Goal: Book appointment/travel/reservation

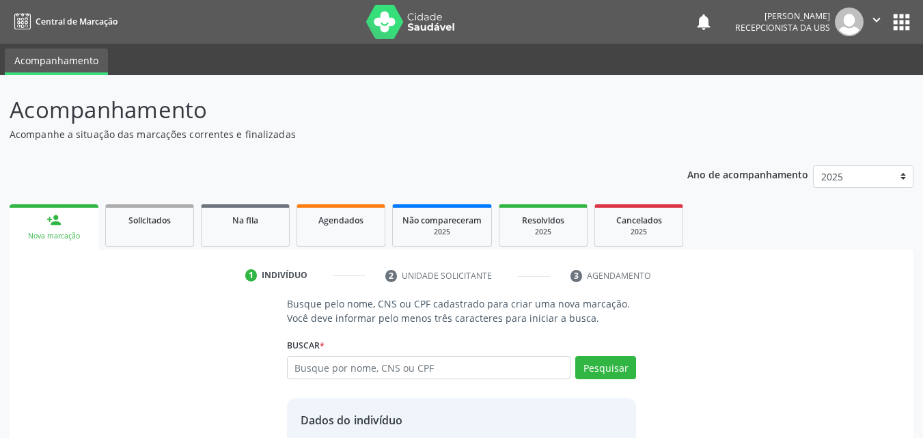
scroll to position [110, 0]
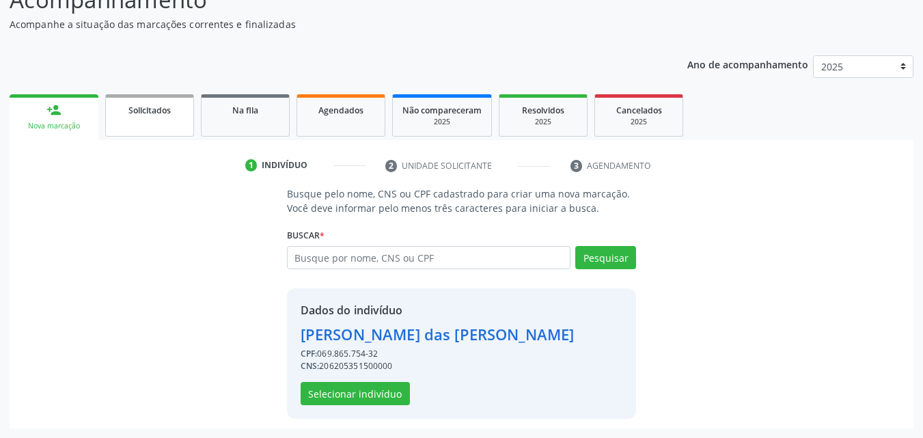
click at [170, 120] on link "Solicitados" at bounding box center [149, 115] width 89 height 42
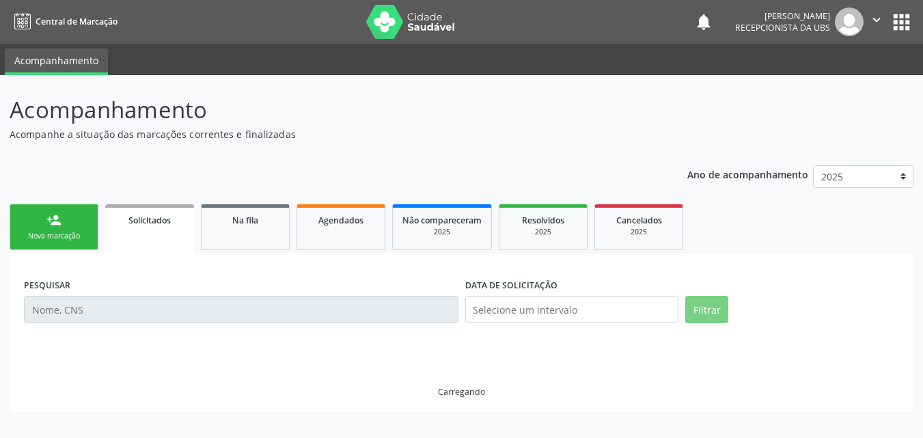
scroll to position [0, 0]
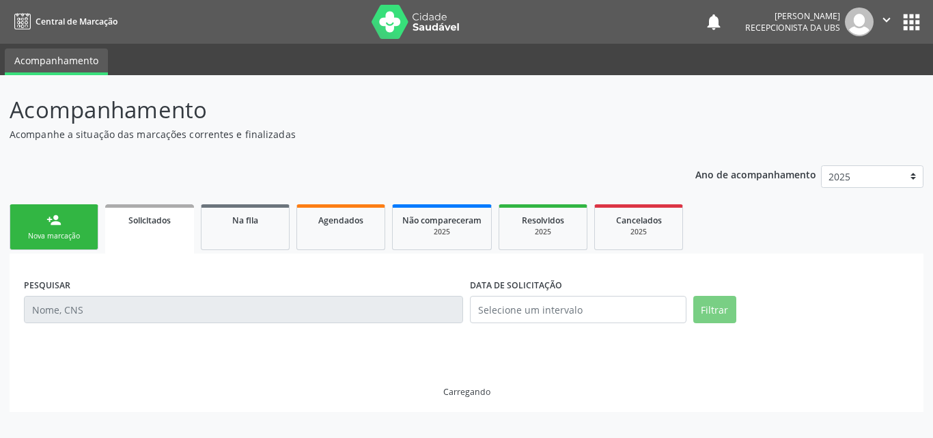
click at [57, 223] on body "Central de Marcação notifications Bruno Willian Araújo Recepcionista da UBS  C…" at bounding box center [466, 219] width 933 height 438
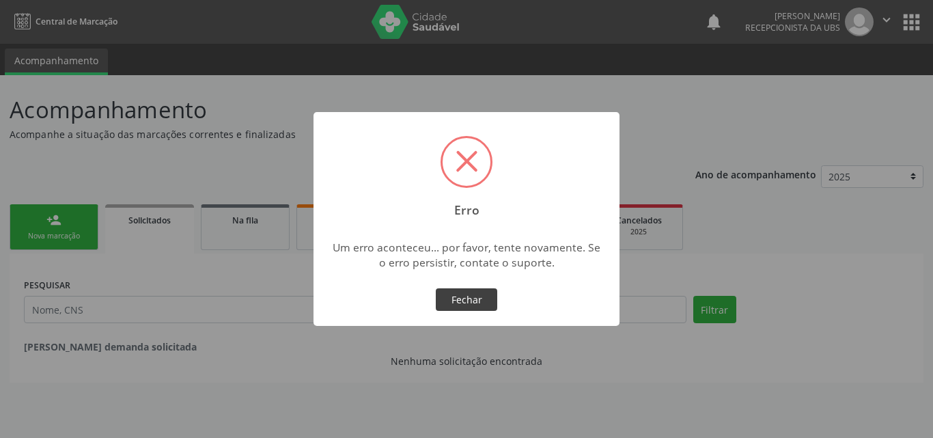
click at [465, 294] on button "Fechar" at bounding box center [466, 299] width 61 height 23
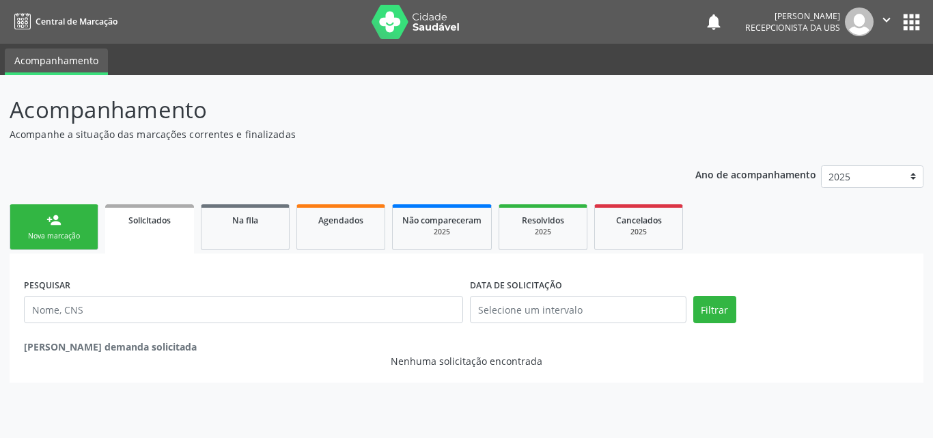
click at [55, 219] on div "person_add" at bounding box center [53, 219] width 15 height 15
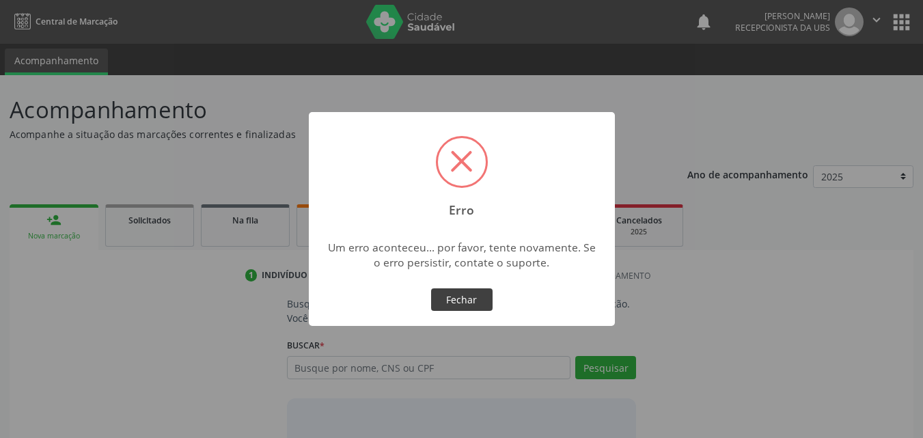
click at [466, 303] on button "Fechar" at bounding box center [461, 299] width 61 height 23
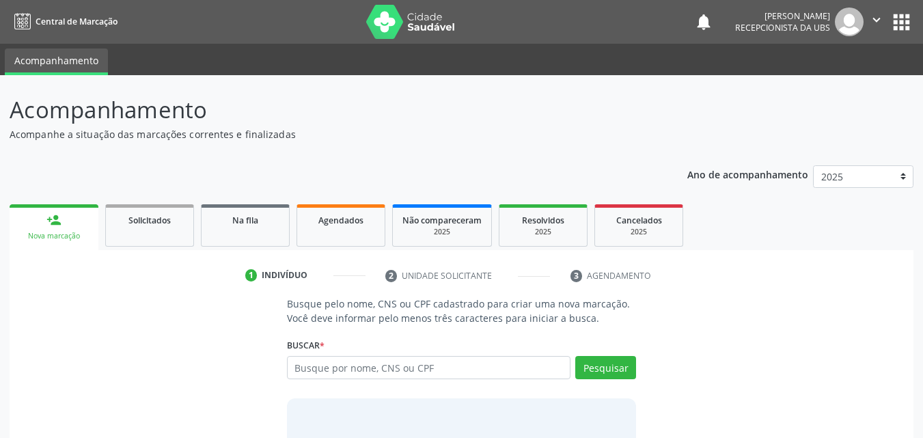
click at [874, 17] on icon "" at bounding box center [876, 19] width 15 height 15
click at [849, 85] on link "Sair" at bounding box center [842, 83] width 94 height 19
type input "708908705723819"
click at [616, 370] on button "Pesquisar" at bounding box center [605, 367] width 61 height 23
type input "708908705723819"
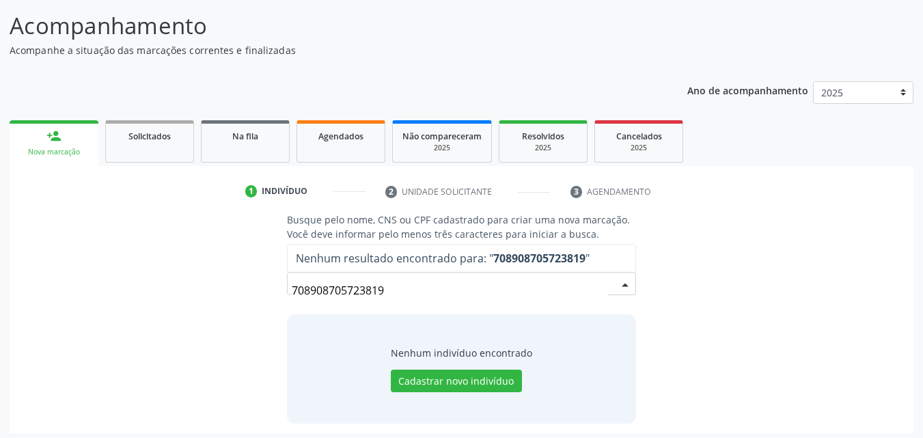
scroll to position [89, 0]
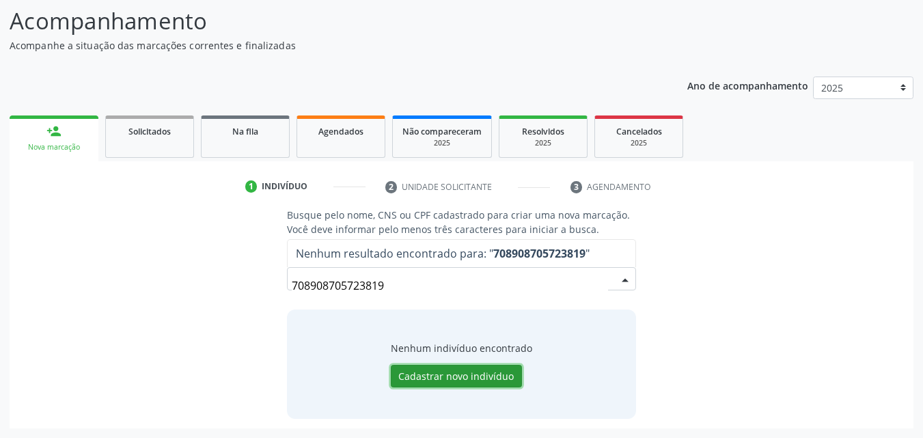
click at [446, 376] on button "Cadastrar novo indivíduo" at bounding box center [456, 376] width 131 height 23
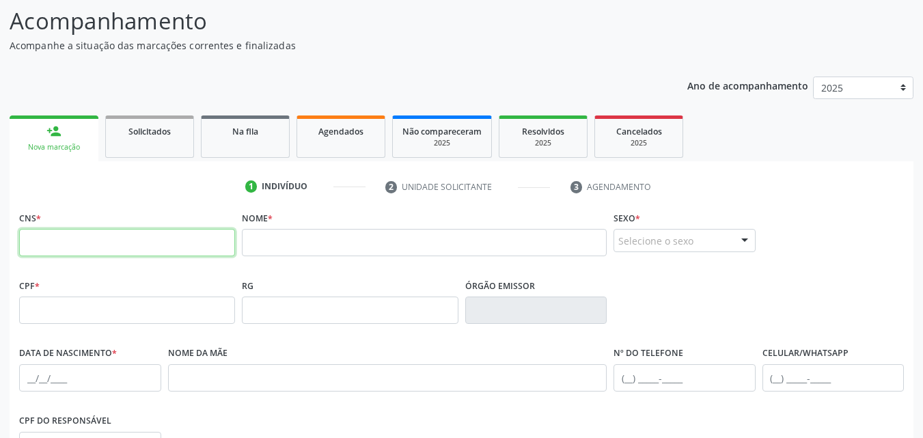
click at [171, 240] on input "text" at bounding box center [127, 242] width 216 height 27
type input "708 9087 0572 3819"
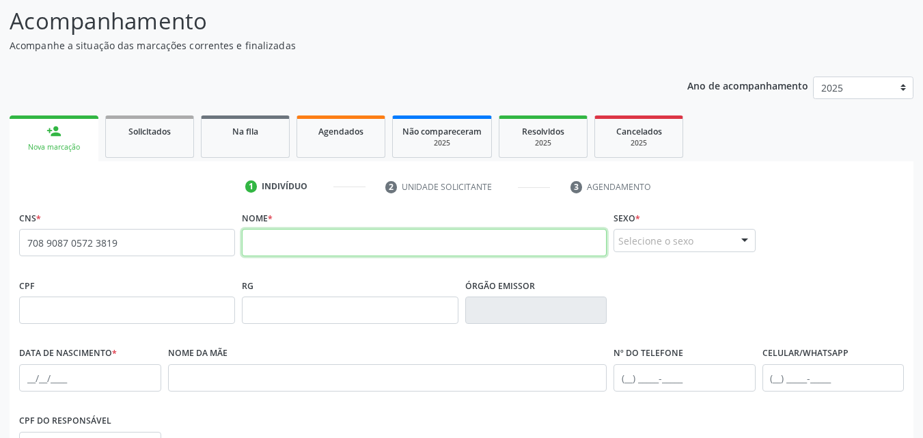
click at [275, 245] on input "text" at bounding box center [424, 242] width 365 height 27
type input "m"
type input "[PERSON_NAME]"
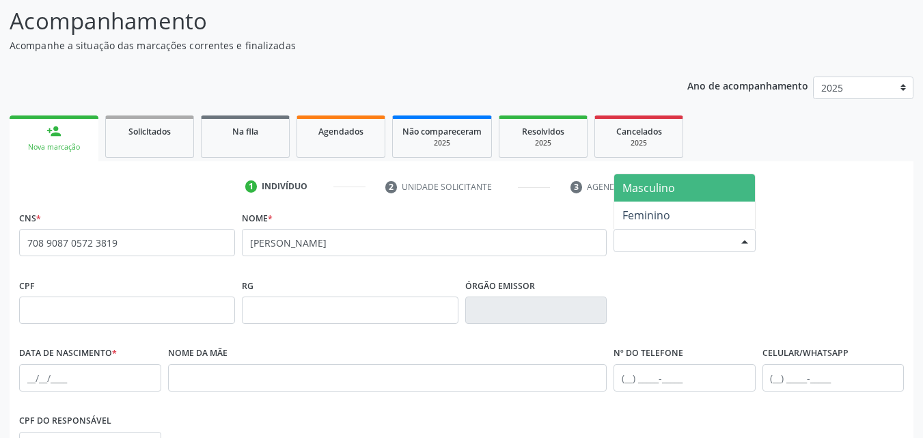
click at [743, 241] on div at bounding box center [744, 241] width 20 height 23
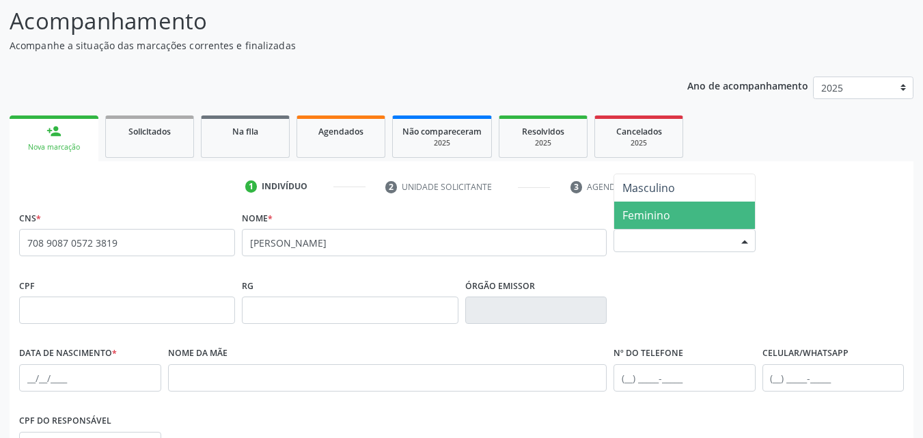
click at [714, 220] on span "Feminino" at bounding box center [684, 215] width 141 height 27
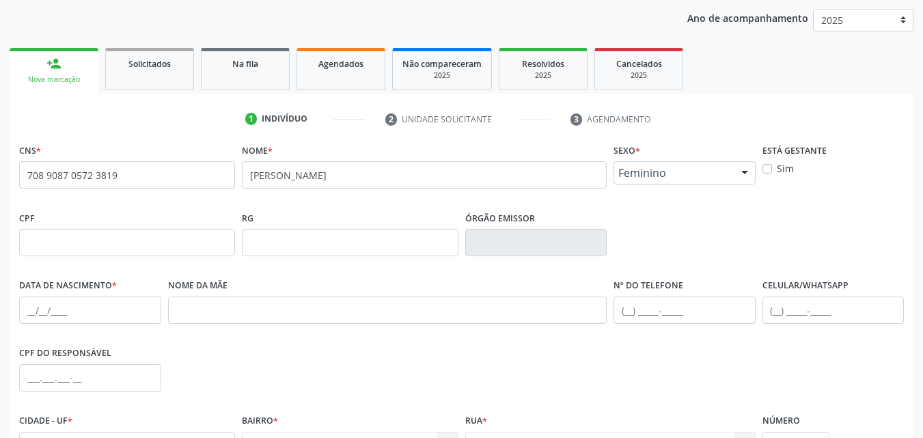
scroll to position [157, 0]
click at [143, 240] on input "text" at bounding box center [127, 241] width 216 height 27
type input "069.865.754-32"
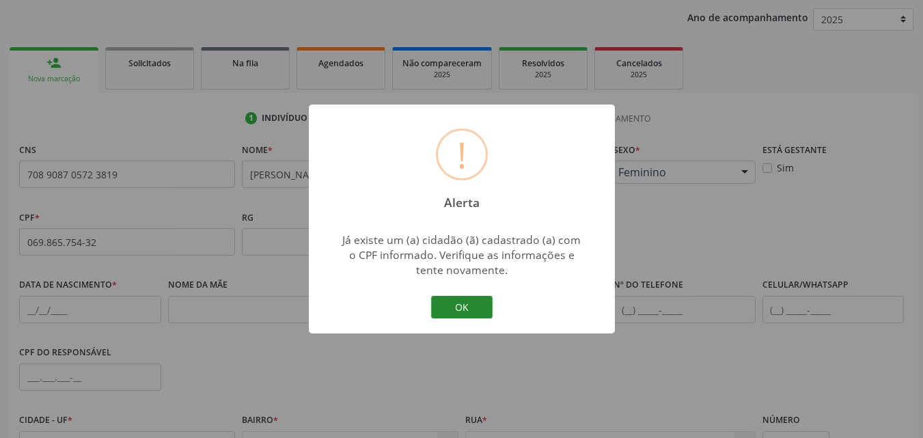
click at [445, 311] on button "OK" at bounding box center [461, 307] width 61 height 23
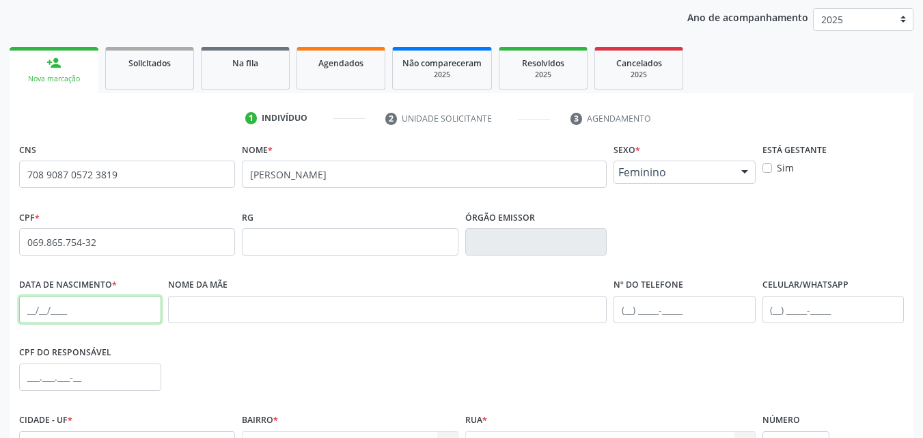
click at [69, 310] on input "text" at bounding box center [90, 309] width 142 height 27
paste input "0[DATE]"
type input "0[DATE]"
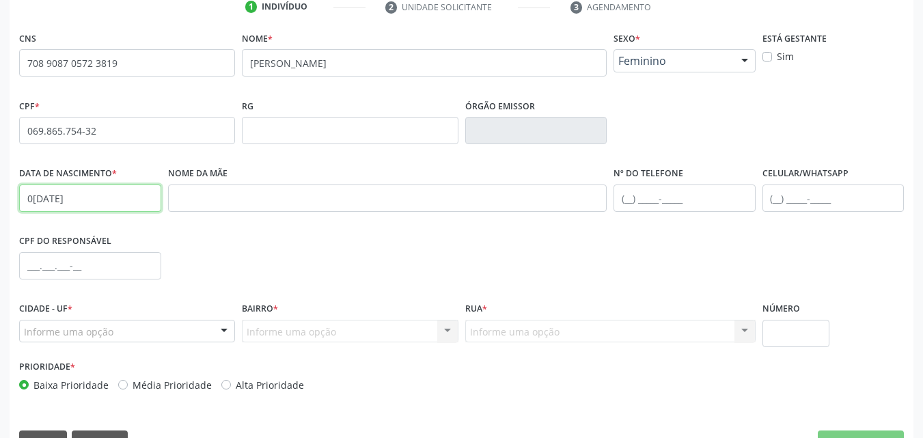
scroll to position [294, 0]
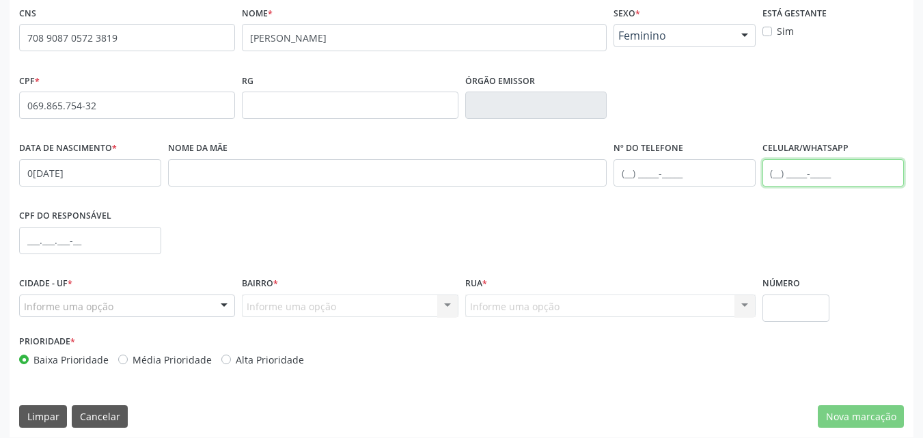
click at [771, 174] on input "text" at bounding box center [833, 172] width 142 height 27
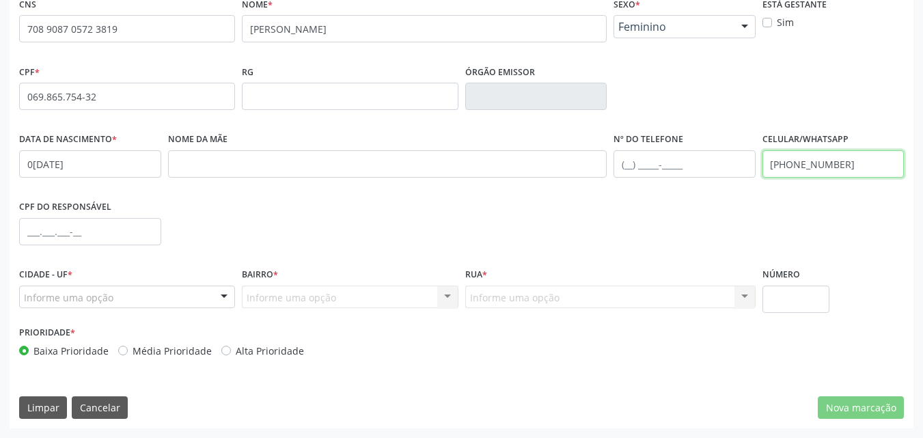
type input "[PHONE_NUMBER]"
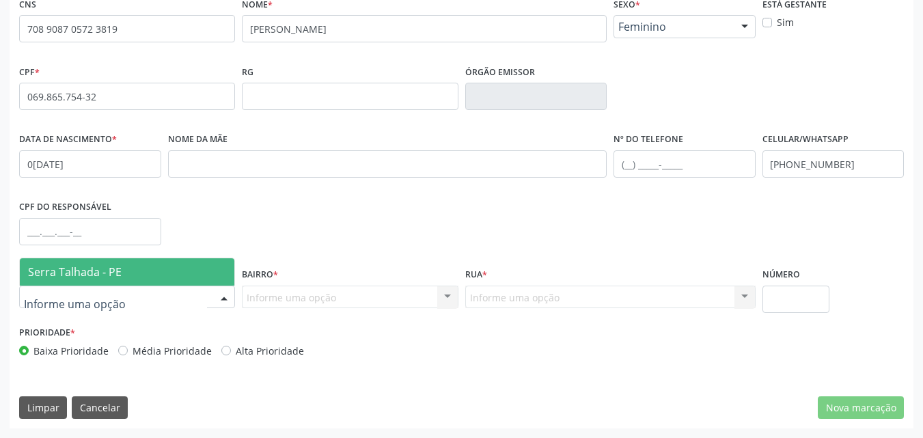
click at [162, 300] on div at bounding box center [127, 297] width 216 height 23
click at [163, 273] on span "Serra Talhada - PE" at bounding box center [127, 271] width 215 height 27
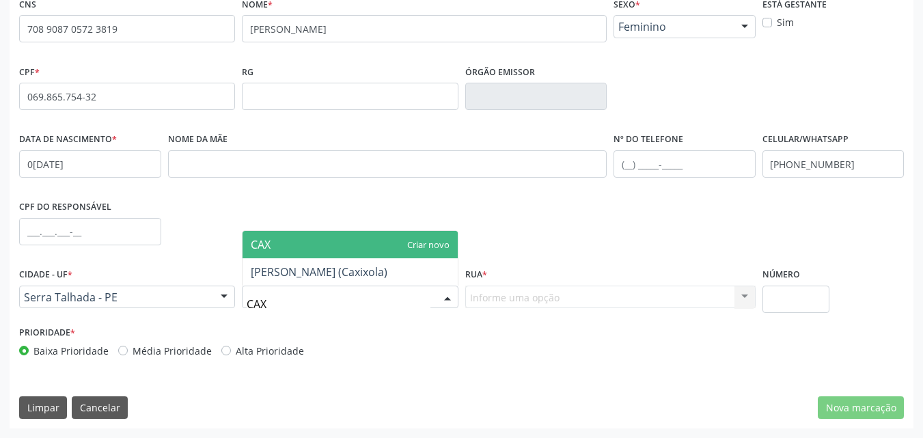
type input "CAXI"
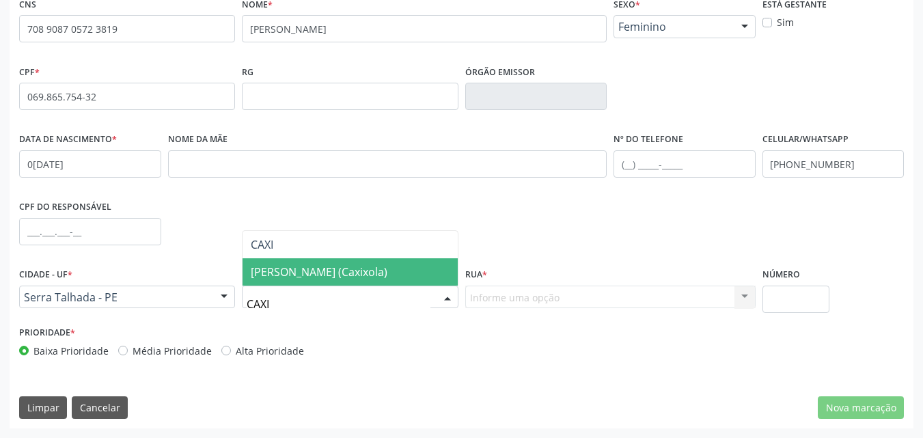
click at [300, 279] on span "[PERSON_NAME] (Caxixola)" at bounding box center [319, 271] width 137 height 15
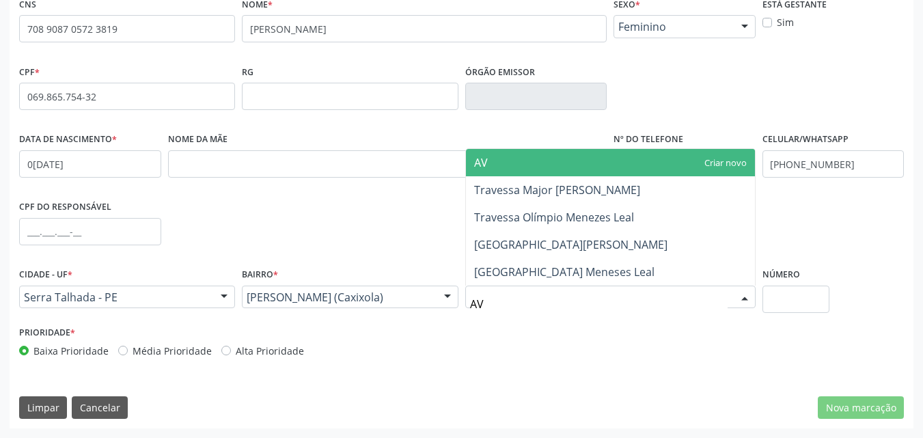
type input "AVE"
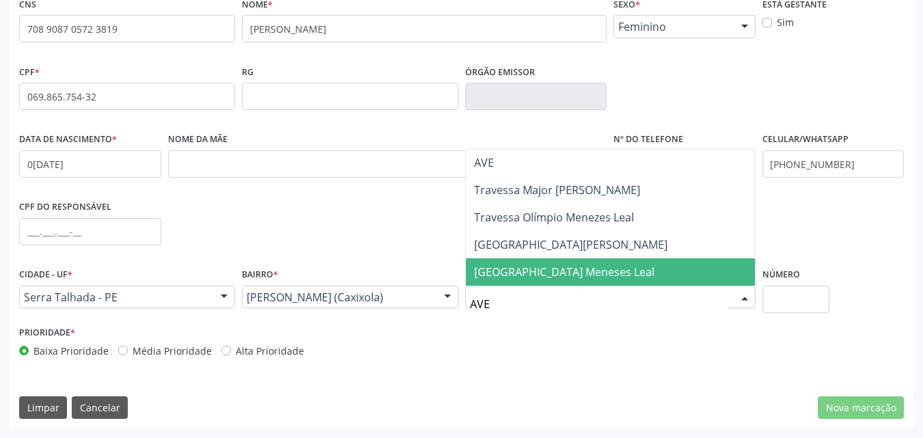
click at [548, 271] on span "[GEOGRAPHIC_DATA] Meneses Leal" at bounding box center [564, 271] width 180 height 15
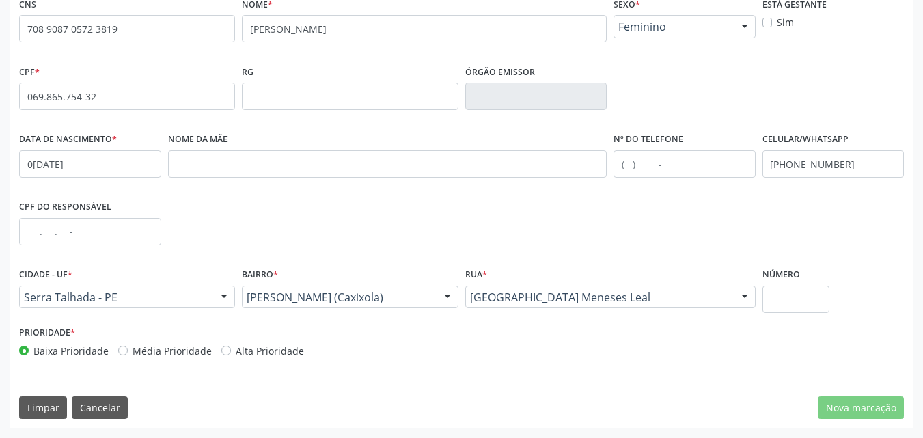
drag, startPoint x: 821, startPoint y: 366, endPoint x: 806, endPoint y: 333, distance: 36.1
click at [821, 362] on div "Prioridade * Baixa Prioridade Média Prioridade Alta Prioridade" at bounding box center [462, 344] width 892 height 45
click at [802, 303] on input "text" at bounding box center [796, 299] width 68 height 27
click at [851, 389] on div "CNS 708 9087 0572 3819 [GEOGRAPHIC_DATA] * [PERSON_NAME] * Feminino Masculino F…" at bounding box center [462, 211] width 904 height 435
click at [126, 351] on div "Média Prioridade" at bounding box center [165, 351] width 94 height 14
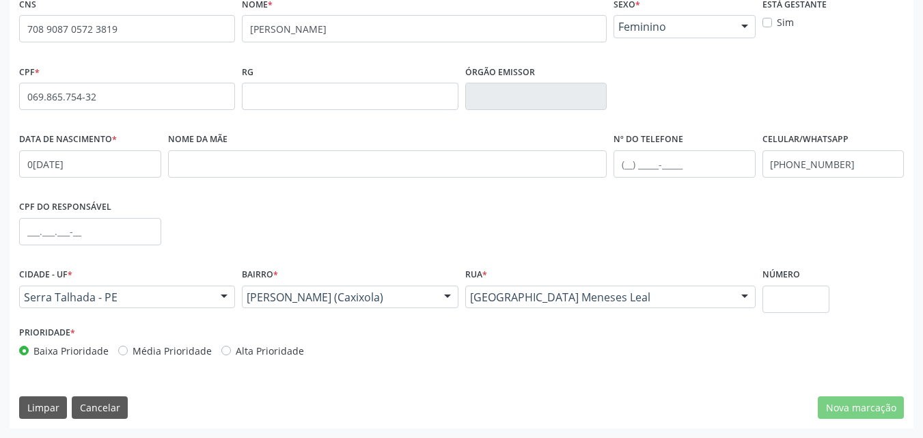
drag, startPoint x: 125, startPoint y: 350, endPoint x: 115, endPoint y: 348, distance: 9.9
click at [133, 350] on label "Média Prioridade" at bounding box center [172, 351] width 79 height 14
click at [122, 350] on input "Média Prioridade" at bounding box center [123, 350] width 10 height 12
radio input "true"
click at [33, 353] on label "Baixa Prioridade" at bounding box center [70, 351] width 75 height 14
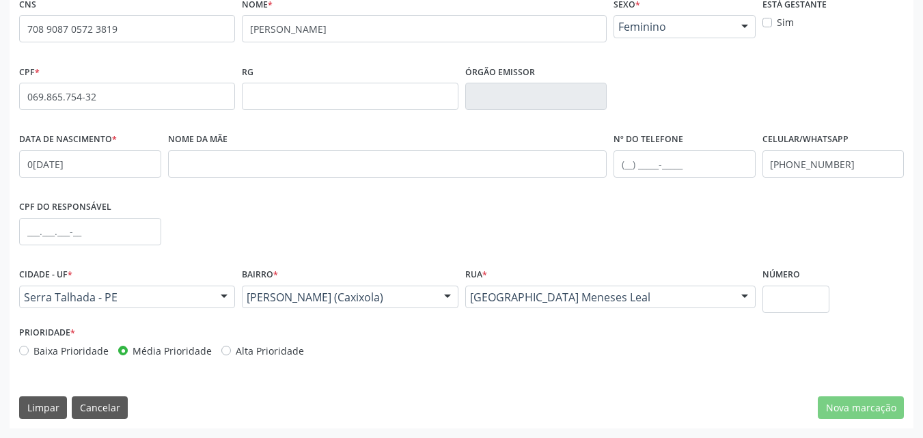
click at [22, 353] on input "Baixa Prioridade" at bounding box center [24, 350] width 10 height 12
radio input "true"
click at [417, 350] on div "Baixa Prioridade Média Prioridade Alta Prioridade" at bounding box center [238, 351] width 439 height 14
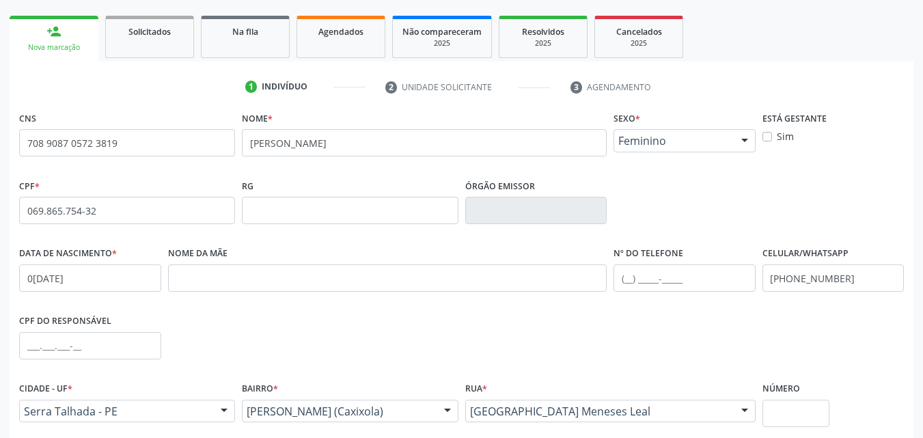
scroll to position [205, 0]
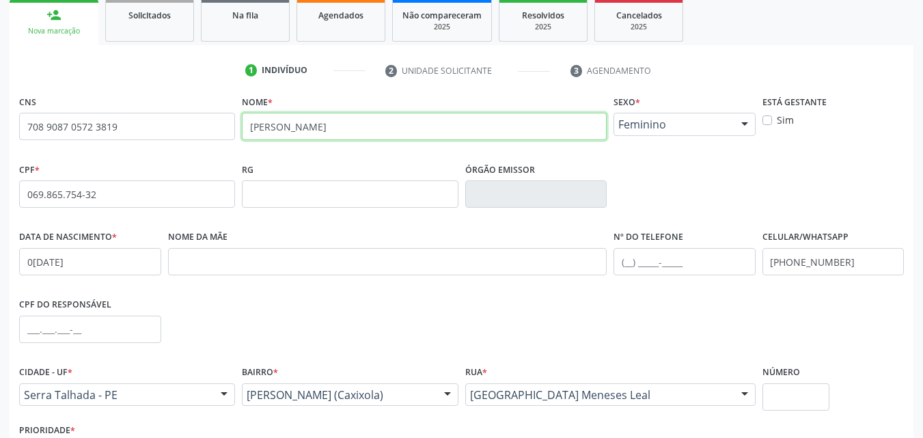
click at [355, 132] on input "[PERSON_NAME]" at bounding box center [424, 126] width 365 height 27
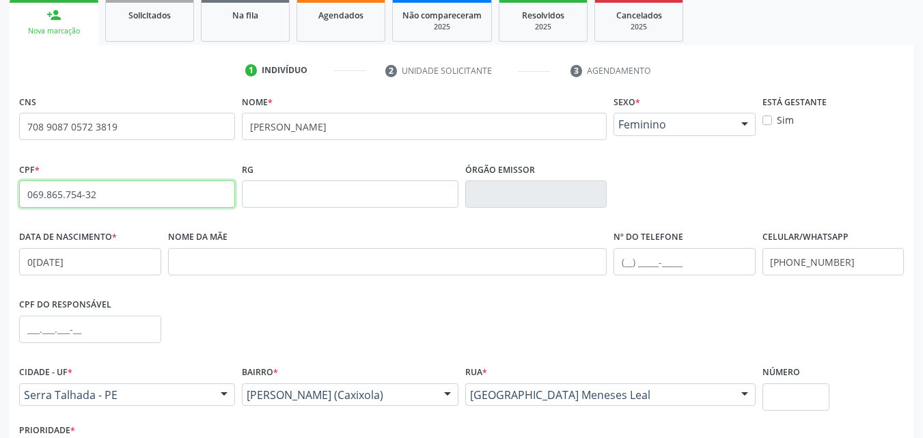
drag, startPoint x: 118, startPoint y: 197, endPoint x: 14, endPoint y: 191, distance: 104.1
click at [14, 191] on div "CNS 708 9087 0572 3819 [GEOGRAPHIC_DATA] * [PERSON_NAME] * Feminino Masculino F…" at bounding box center [462, 309] width 904 height 435
click at [158, 15] on span "Solicitados" at bounding box center [149, 16] width 42 height 12
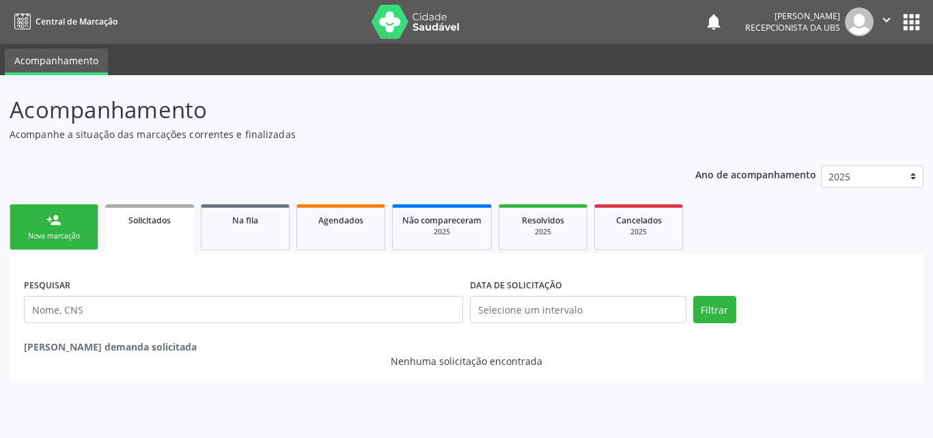
click at [60, 221] on div "person_add" at bounding box center [53, 219] width 15 height 15
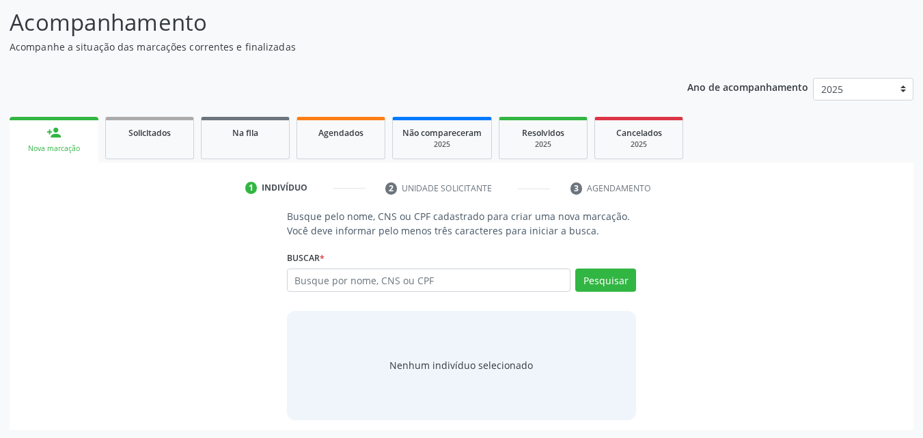
scroll to position [89, 0]
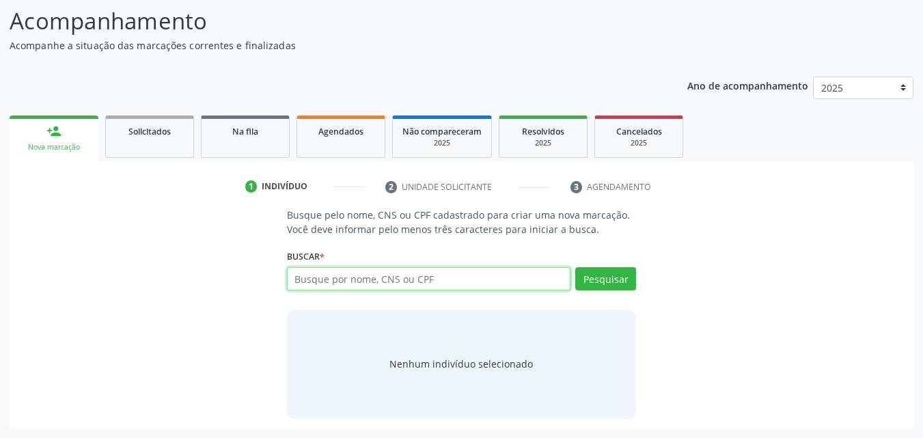
click at [329, 278] on input "text" at bounding box center [429, 278] width 284 height 23
paste input "069.865.754-32"
type input "069.865.754-32"
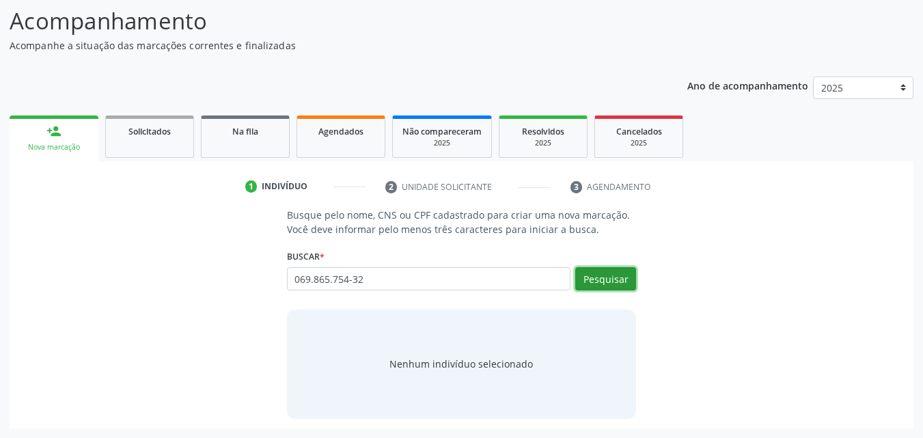
click at [585, 284] on button "Pesquisar" at bounding box center [605, 278] width 61 height 23
type input "069.865.754-32"
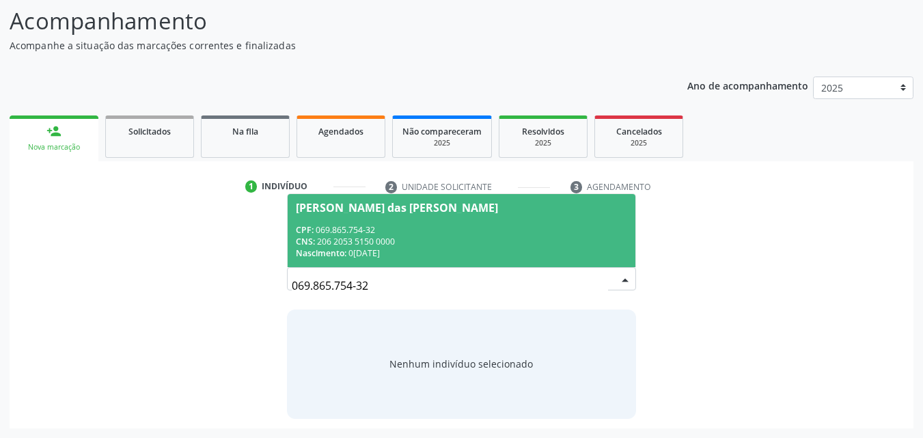
drag, startPoint x: 373, startPoint y: 286, endPoint x: 286, endPoint y: 286, distance: 86.8
click at [287, 286] on div "069.865.754-32" at bounding box center [462, 278] width 350 height 23
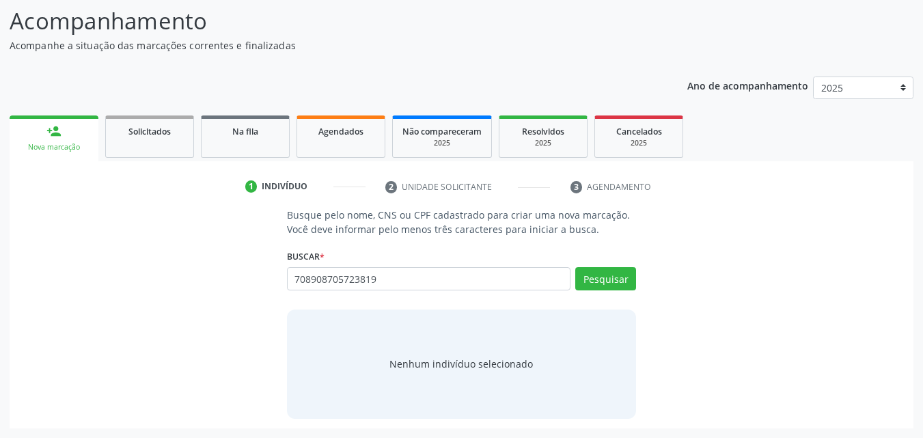
type input "708908705723819"
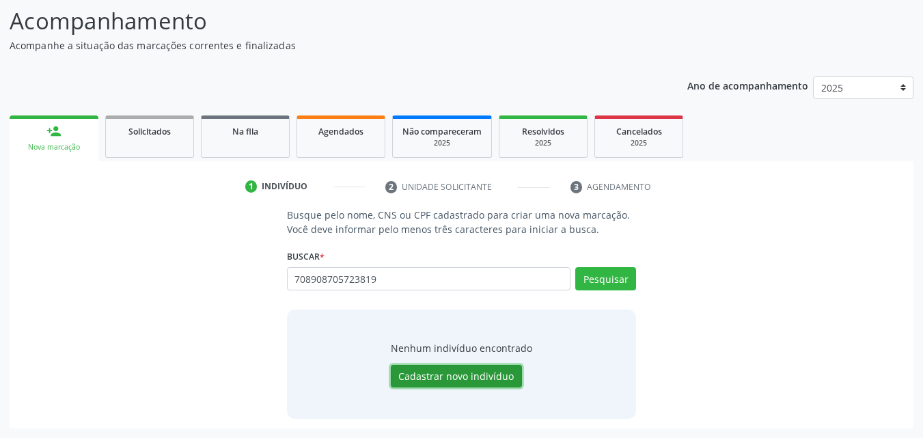
click at [450, 371] on button "Cadastrar novo indivíduo" at bounding box center [456, 376] width 131 height 23
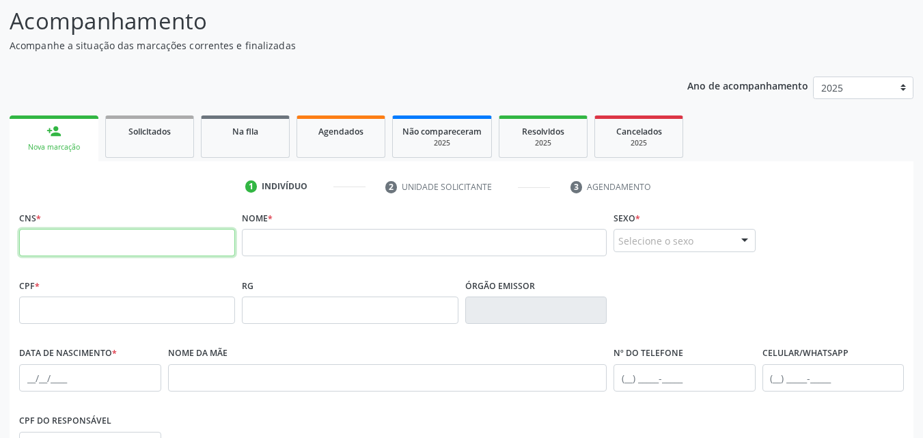
click at [151, 242] on input "text" at bounding box center [127, 242] width 216 height 27
paste input "text"
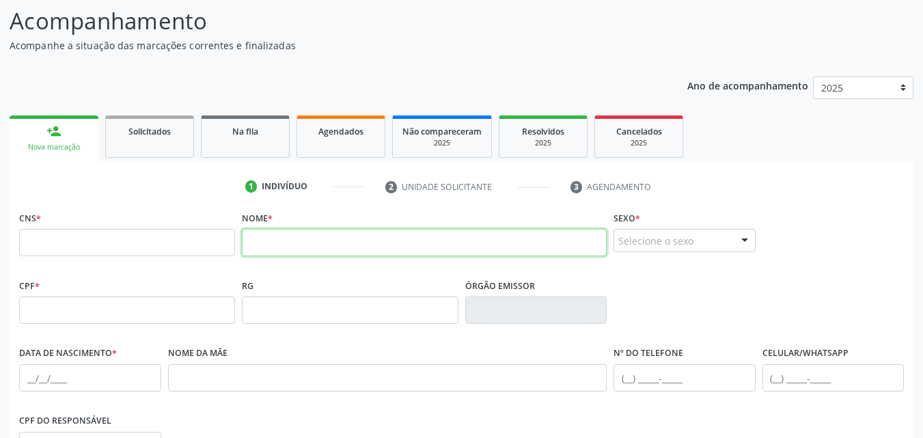
click at [275, 236] on input "text" at bounding box center [424, 242] width 365 height 27
paste input "[PERSON_NAME]"
type input "[PERSON_NAME]"
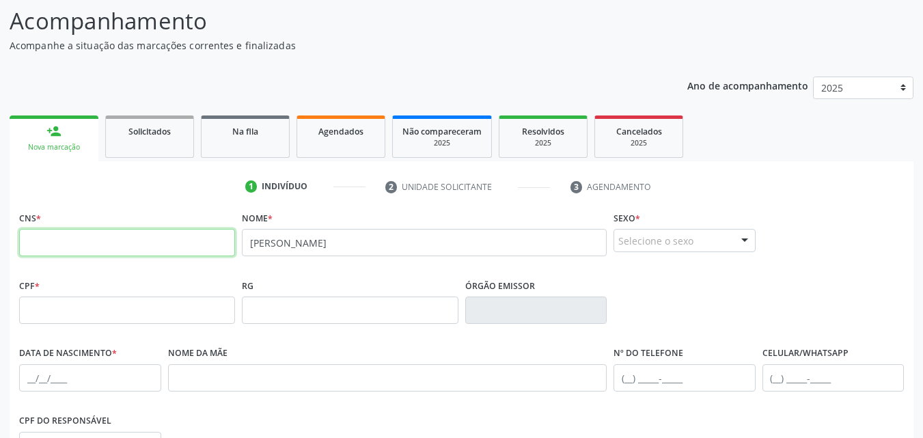
click at [165, 245] on input "text" at bounding box center [127, 242] width 216 height 27
type input "708 9087 0572 3819"
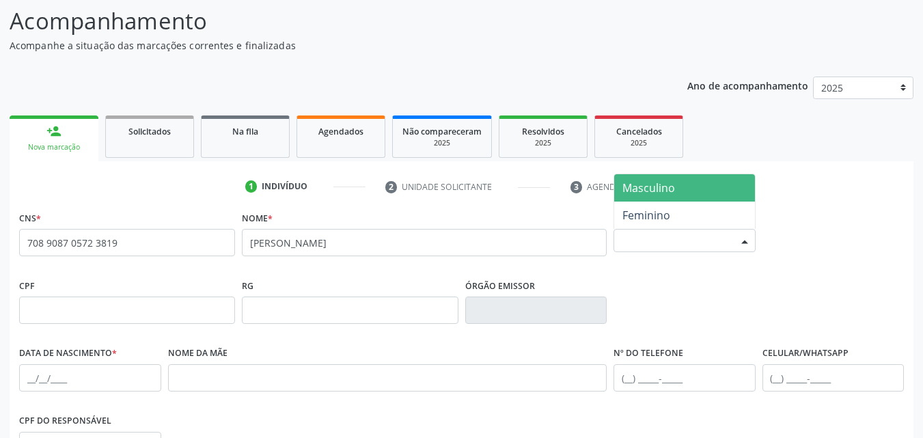
click at [670, 247] on div "Selecione o sexo" at bounding box center [685, 240] width 142 height 23
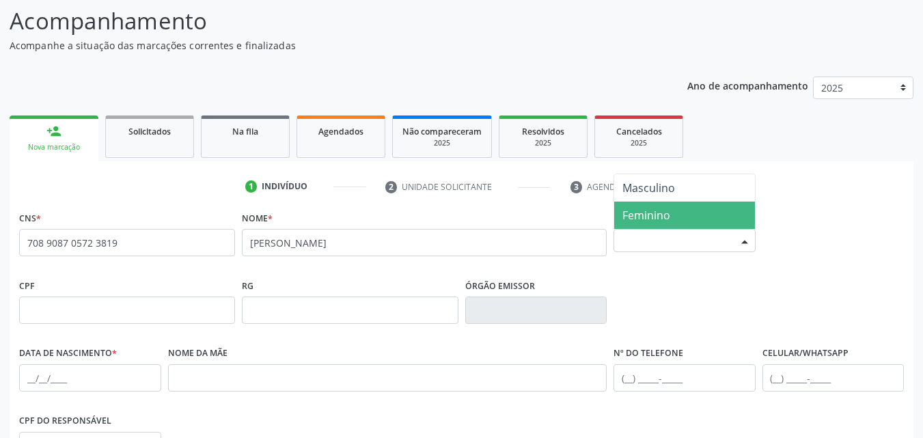
click at [661, 215] on span "Feminino" at bounding box center [646, 215] width 48 height 15
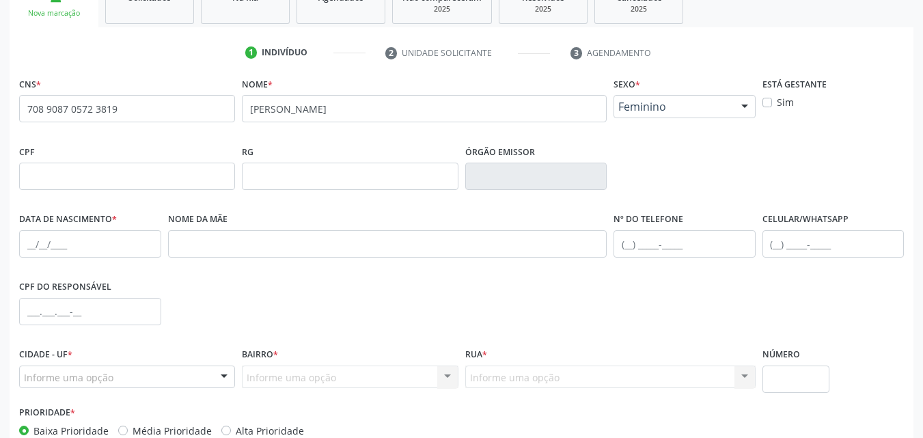
scroll to position [225, 0]
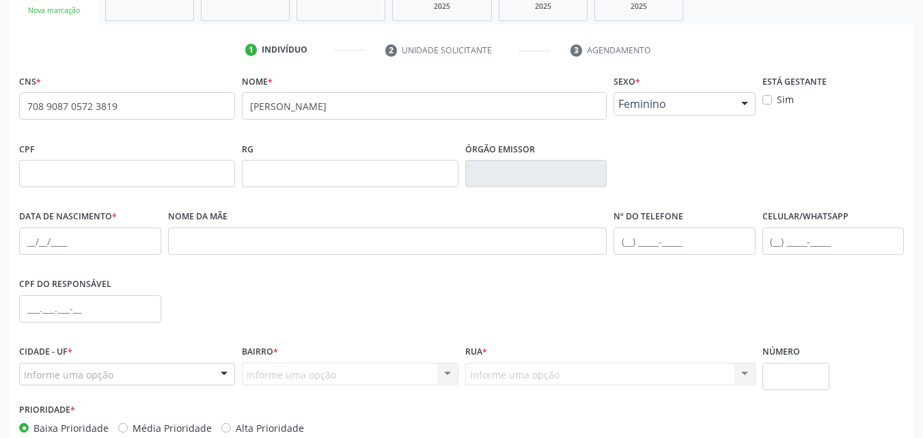
click at [72, 257] on fieldset "Data de nascimento *" at bounding box center [90, 235] width 142 height 58
click at [71, 247] on input "text" at bounding box center [90, 241] width 142 height 27
paste input "0[DATE]"
type input "0[DATE]"
click at [186, 275] on div "CPF do responsável" at bounding box center [462, 308] width 892 height 68
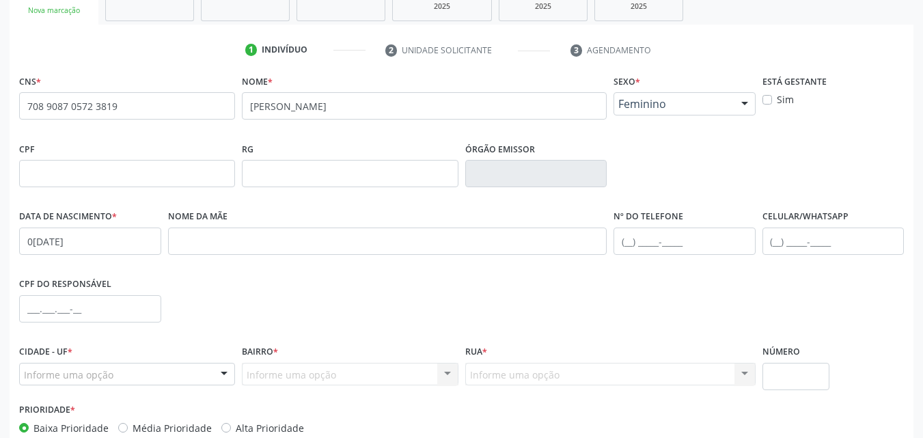
scroll to position [303, 0]
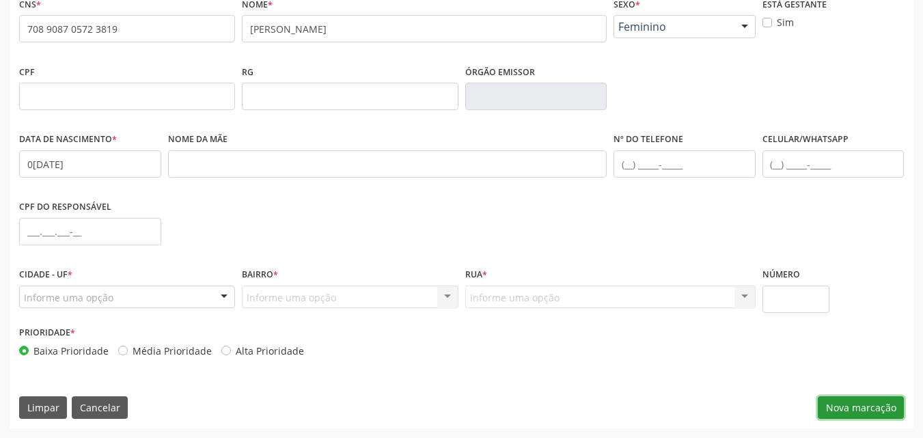
click at [840, 403] on button "Nova marcação" at bounding box center [861, 407] width 86 height 23
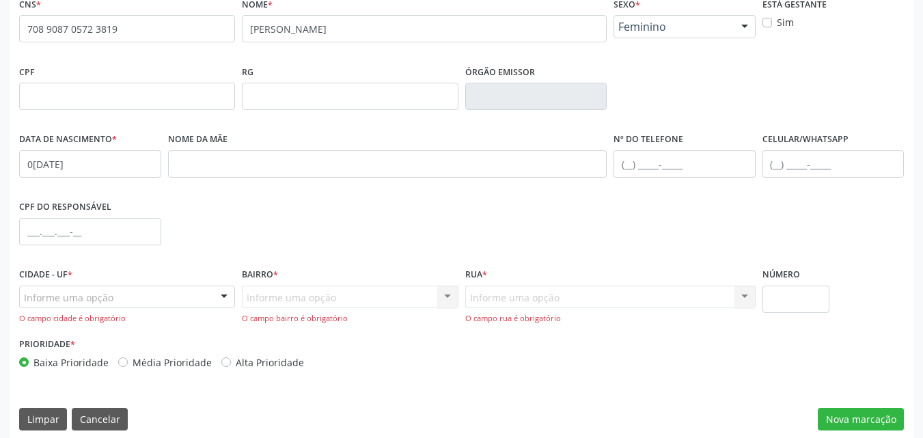
click at [228, 295] on div at bounding box center [224, 297] width 20 height 23
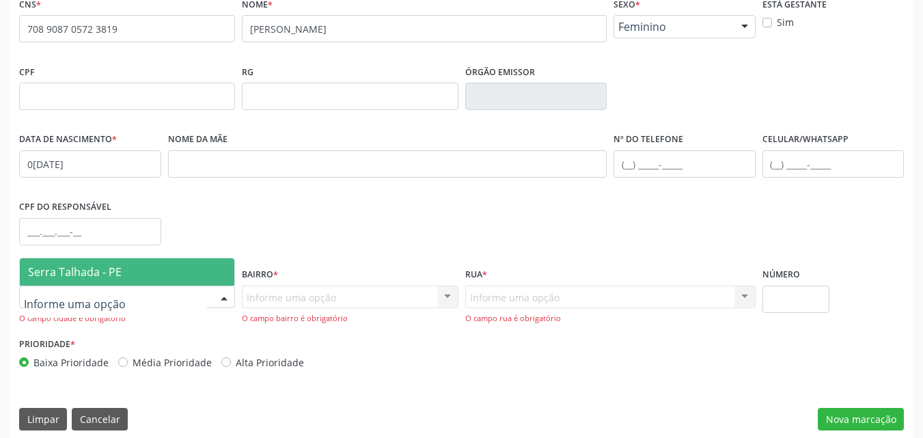
click at [165, 271] on span "Serra Talhada - PE" at bounding box center [127, 271] width 215 height 27
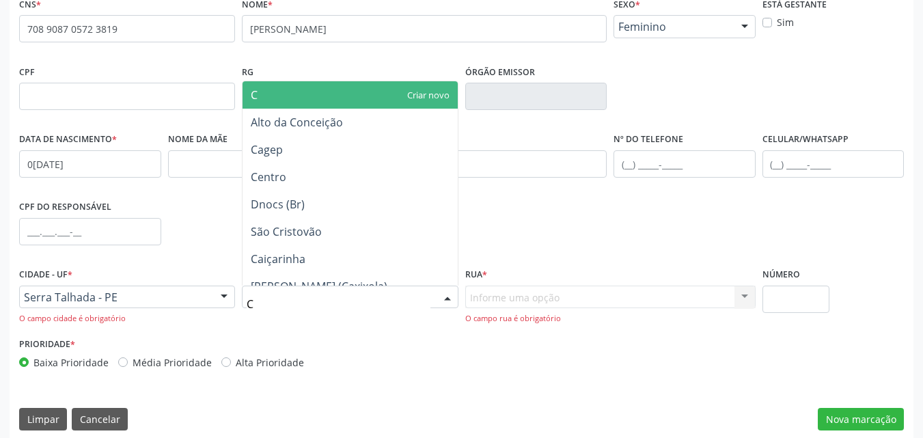
type input "CA"
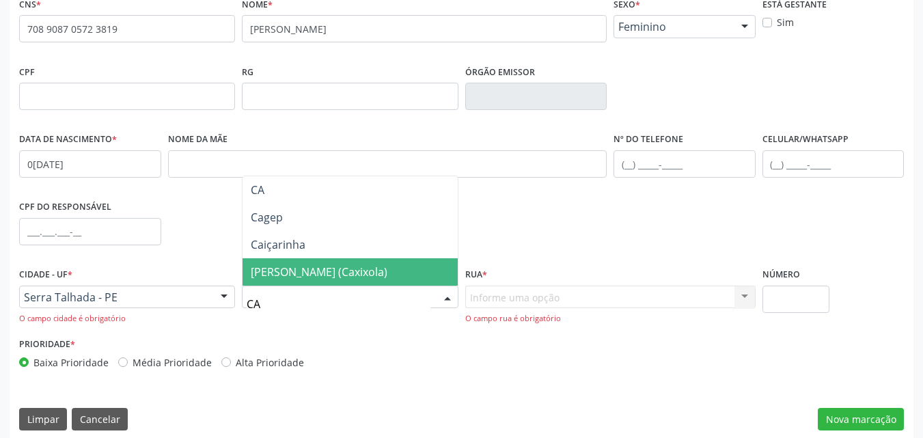
click at [299, 277] on span "[PERSON_NAME] (Caxixola)" at bounding box center [319, 271] width 137 height 15
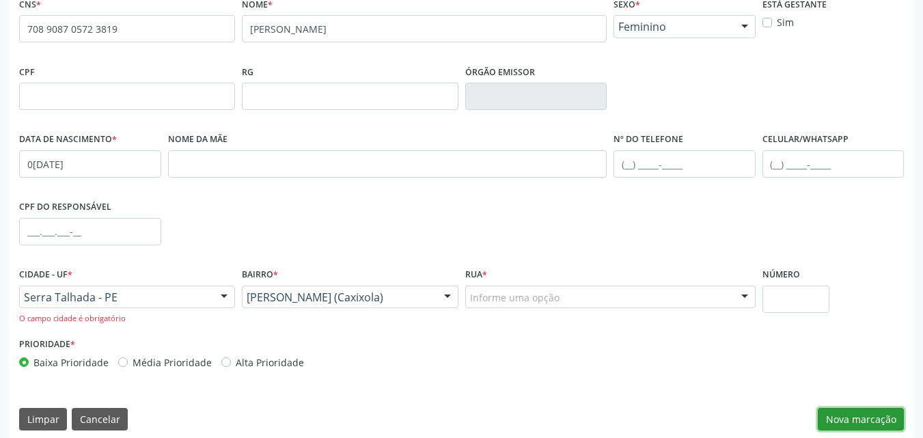
click at [832, 416] on button "Nova marcação" at bounding box center [861, 419] width 86 height 23
click at [667, 295] on div "Informe uma opção" at bounding box center [610, 297] width 290 height 23
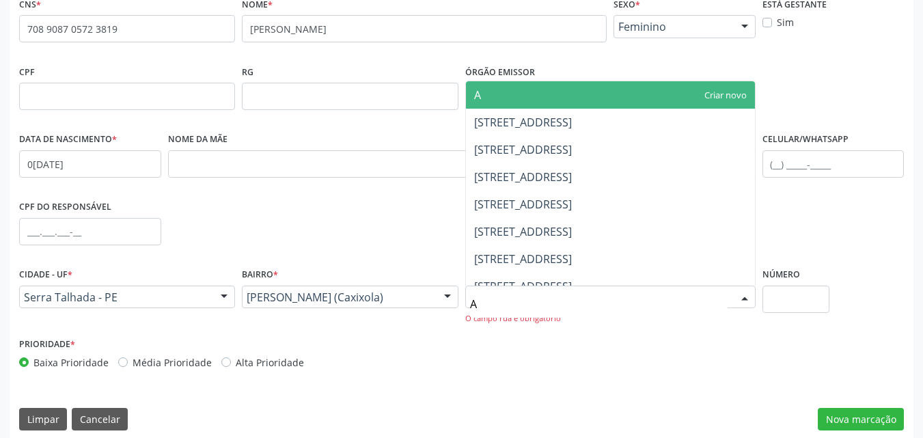
type input "AV"
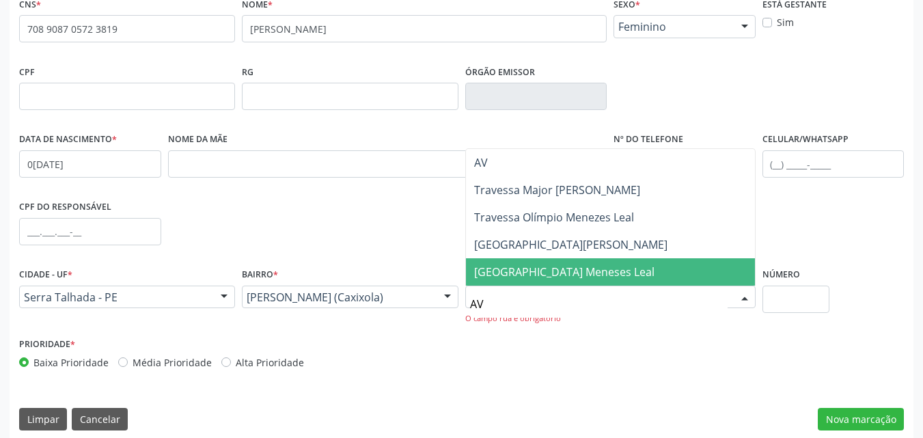
click at [625, 273] on span "[GEOGRAPHIC_DATA] Meneses Leal" at bounding box center [564, 271] width 180 height 15
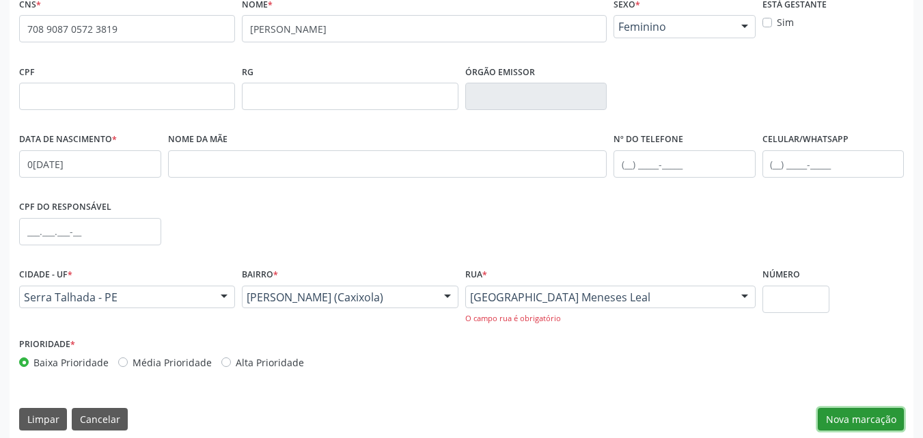
click at [830, 413] on button "Nova marcação" at bounding box center [861, 419] width 86 height 23
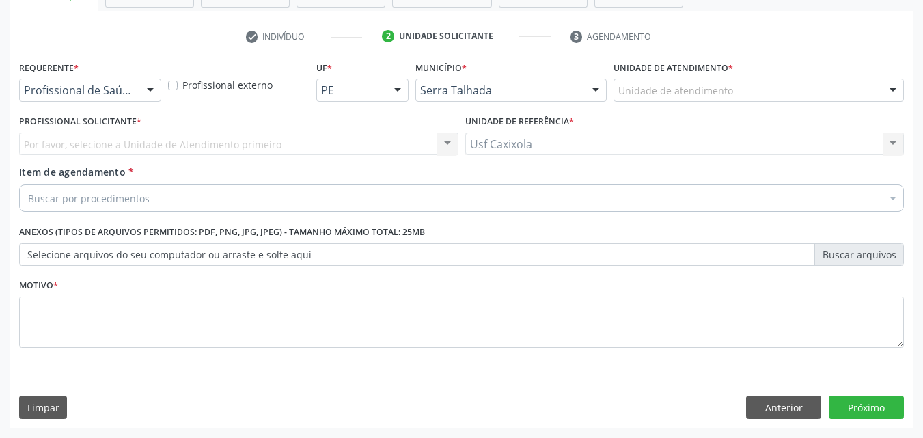
scroll to position [239, 0]
click at [155, 89] on div at bounding box center [150, 90] width 20 height 23
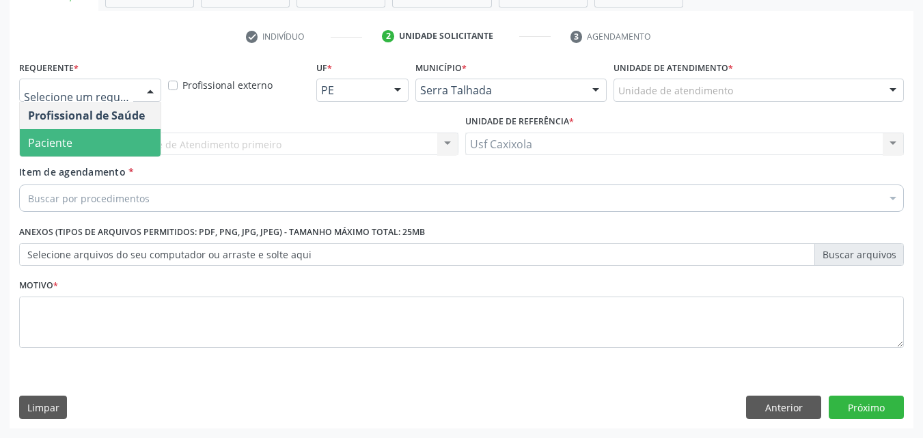
click at [141, 137] on span "Paciente" at bounding box center [90, 142] width 141 height 27
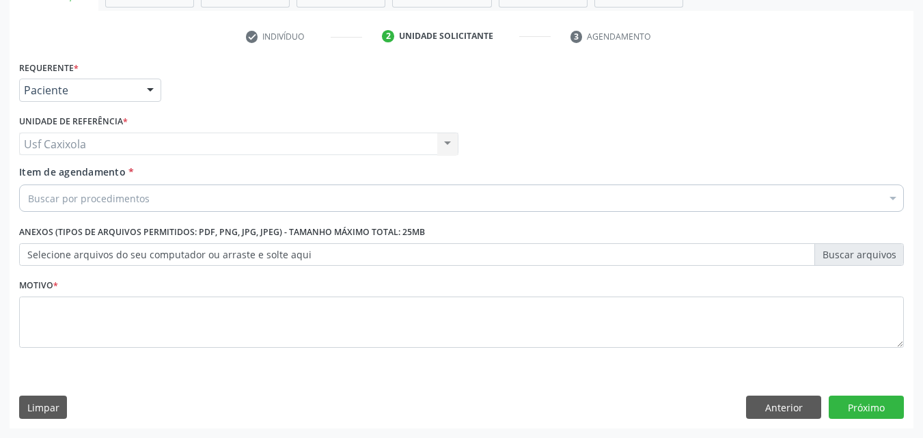
click at [149, 199] on div "Buscar por procedimentos" at bounding box center [461, 197] width 885 height 27
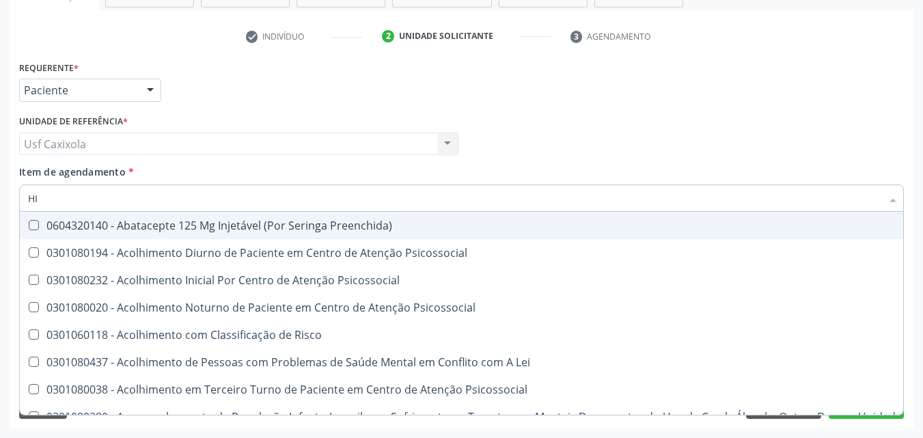
type input "H"
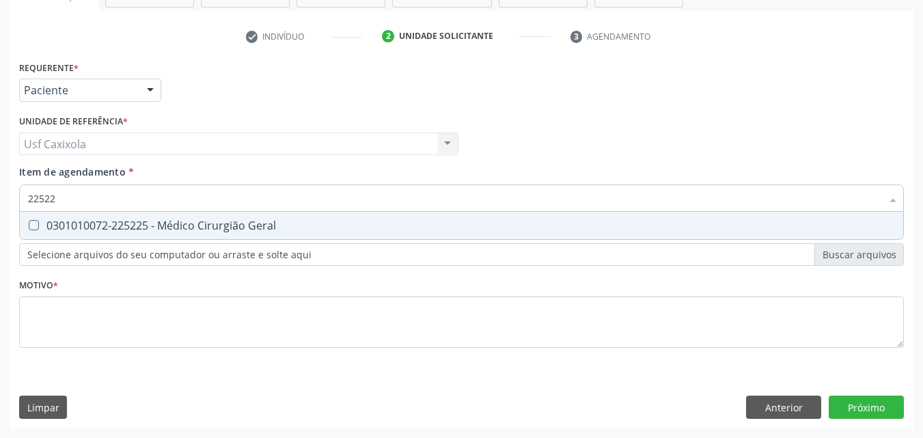
type input "225225"
click at [150, 228] on div "0301010072-225225 - Médico Cirurgião Geral" at bounding box center [461, 225] width 867 height 11
checkbox Geral "true"
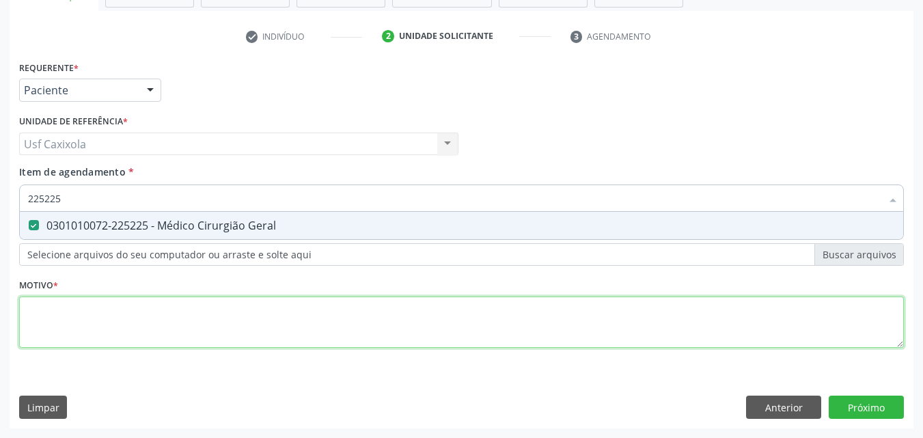
click at [143, 318] on div "Requerente * Paciente Profissional de Saúde Paciente Nenhum resultado encontrad…" at bounding box center [461, 211] width 885 height 309
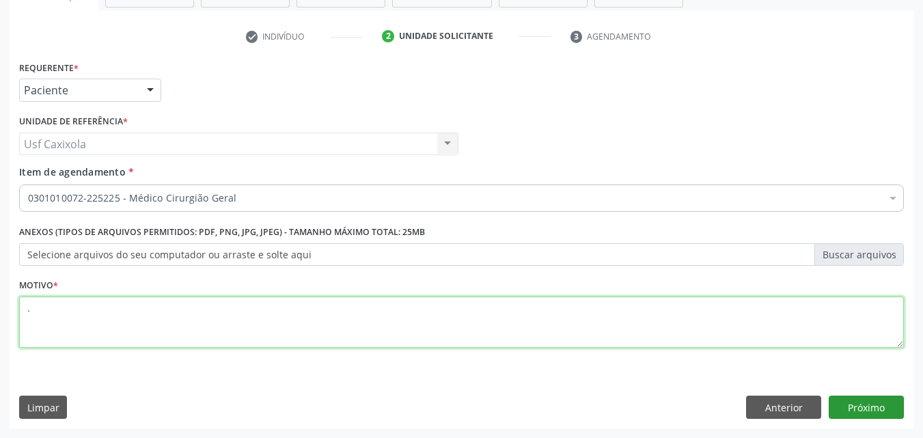
type textarea "."
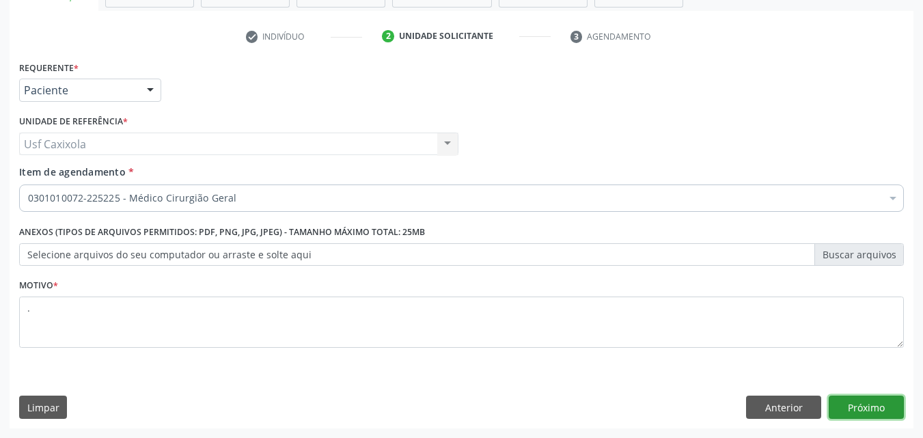
click at [862, 405] on button "Próximo" at bounding box center [866, 407] width 75 height 23
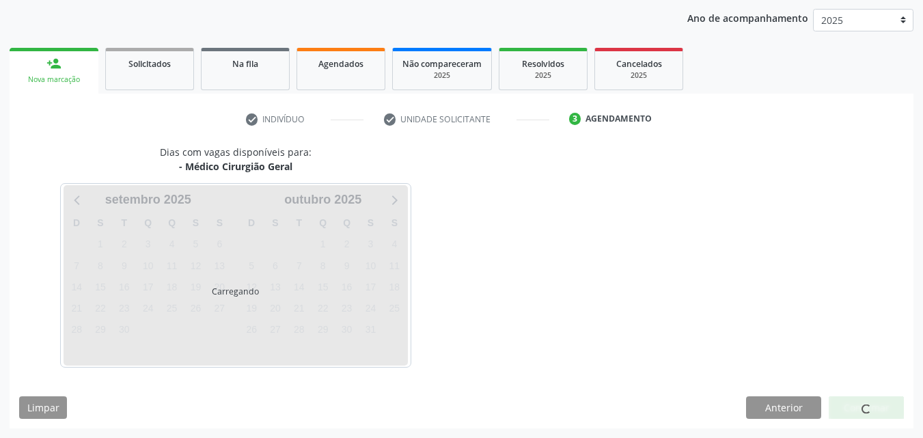
scroll to position [156, 0]
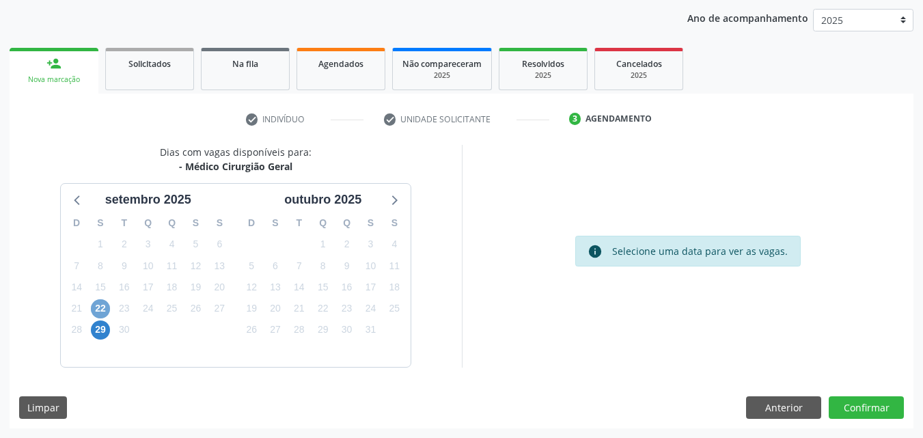
click at [103, 307] on span "22" at bounding box center [100, 308] width 19 height 19
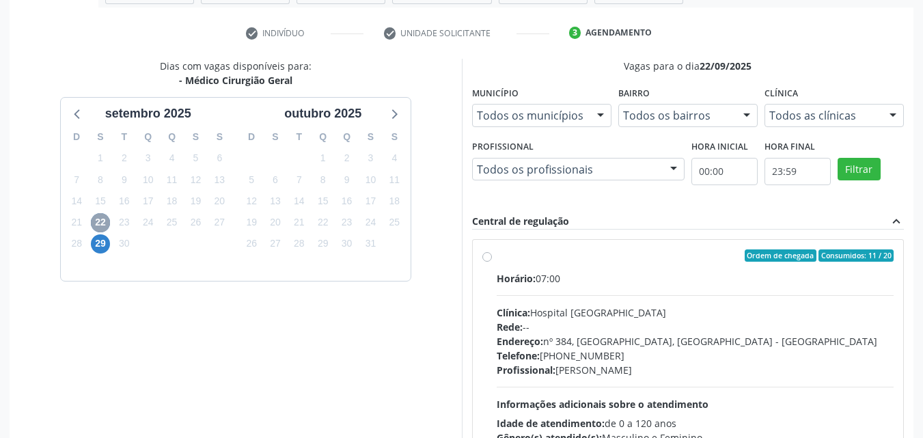
scroll to position [293, 0]
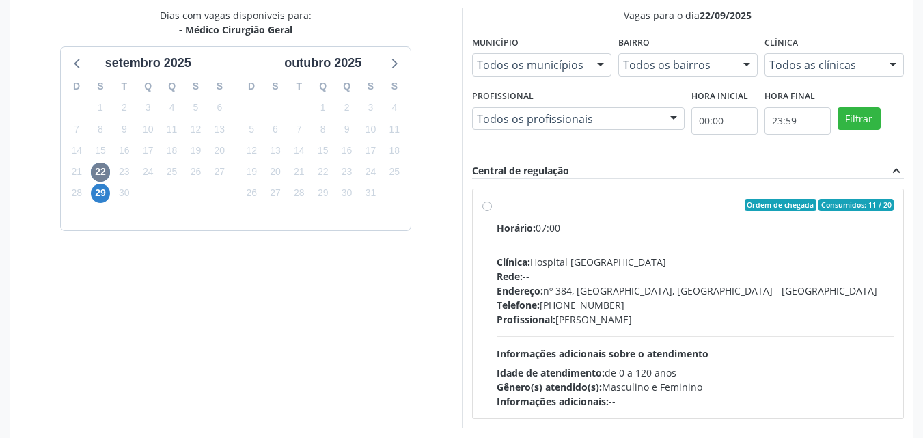
click at [497, 208] on div "Ordem de chegada Consumidos: 11 / 20" at bounding box center [696, 205] width 398 height 12
click at [492, 208] on input "Ordem de chegada Consumidos: 11 / 20 Horário: 07:00 Clínica: Hospital [GEOGRAPH…" at bounding box center [487, 205] width 10 height 12
radio input "true"
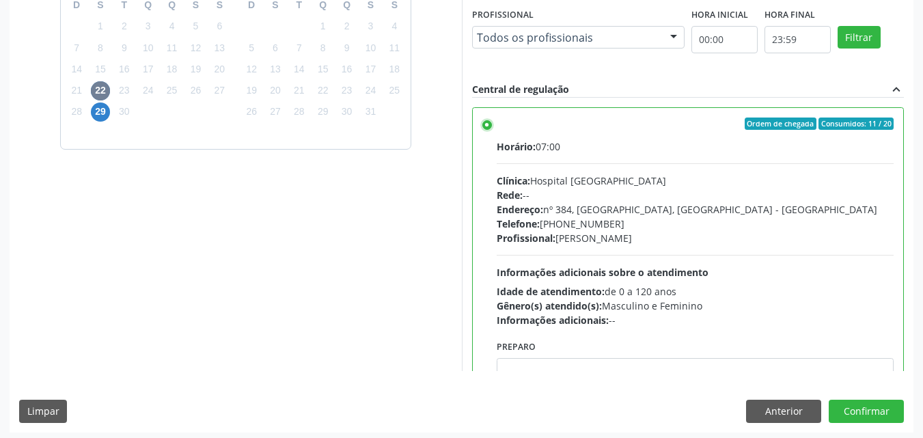
scroll to position [378, 0]
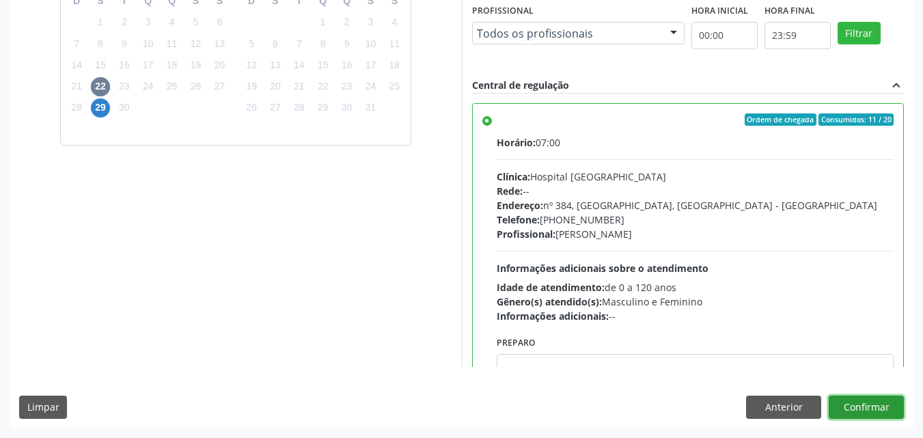
click at [855, 404] on button "Confirmar" at bounding box center [866, 407] width 75 height 23
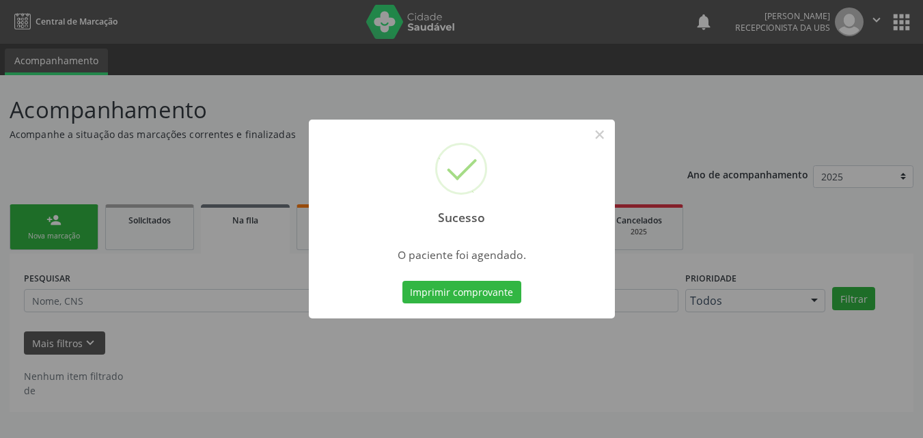
scroll to position [0, 0]
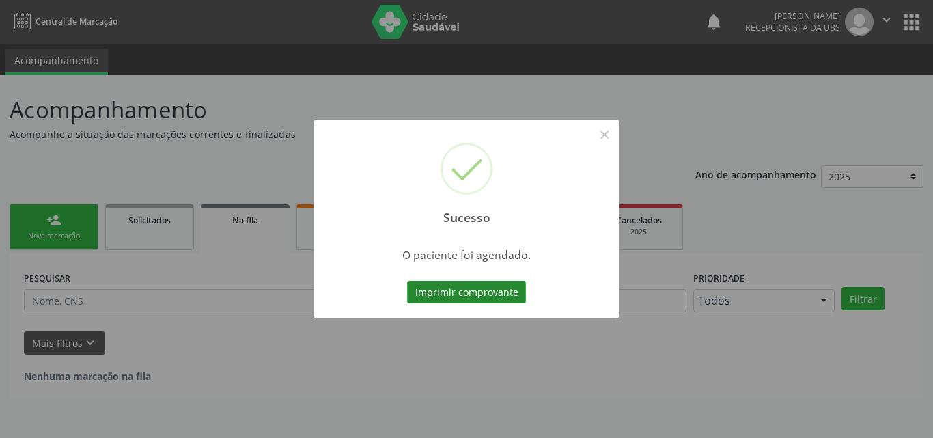
click at [477, 294] on button "Imprimir comprovante" at bounding box center [466, 292] width 119 height 23
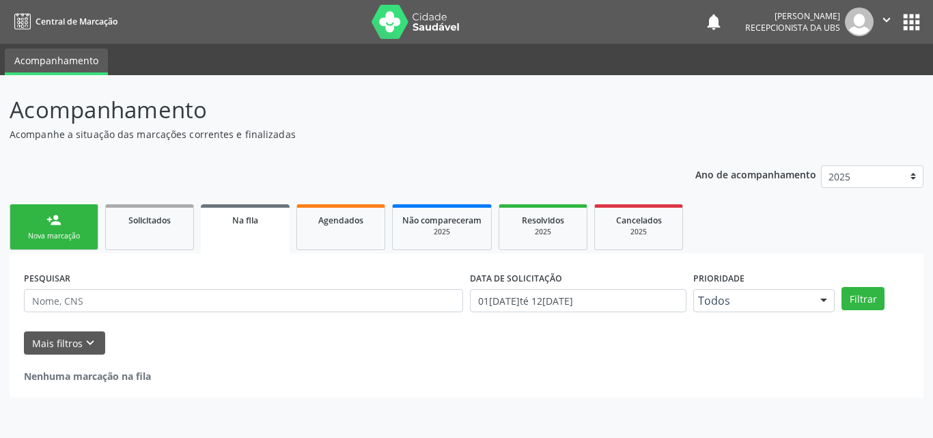
click at [72, 217] on link "person_add Nova marcação" at bounding box center [54, 227] width 89 height 46
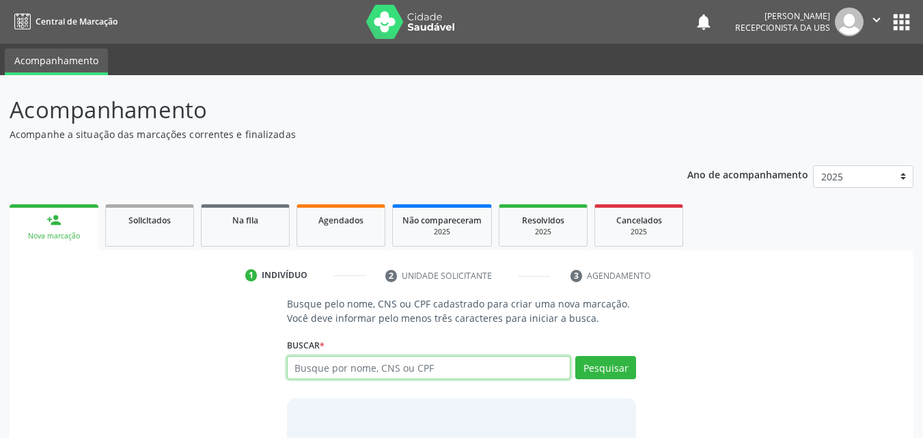
click at [329, 362] on input "text" at bounding box center [429, 367] width 284 height 23
type input "700502152206851"
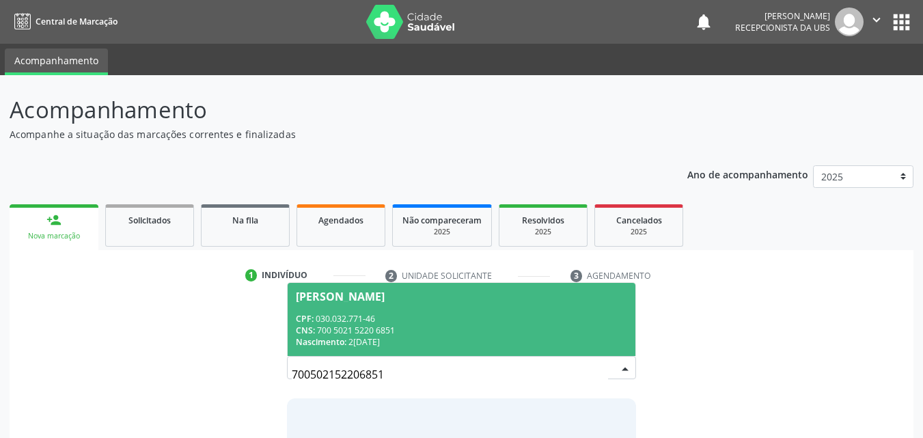
click at [367, 301] on div "[PERSON_NAME]" at bounding box center [340, 296] width 89 height 11
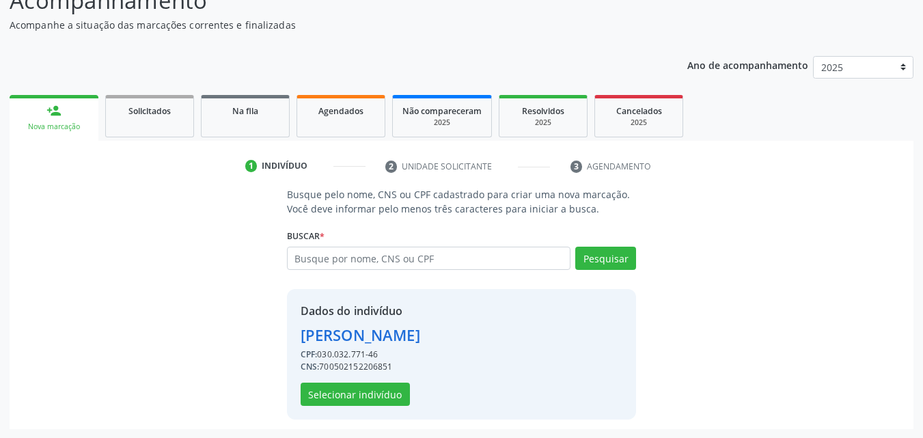
scroll to position [110, 0]
click at [387, 396] on button "Selecionar indivíduo" at bounding box center [355, 393] width 109 height 23
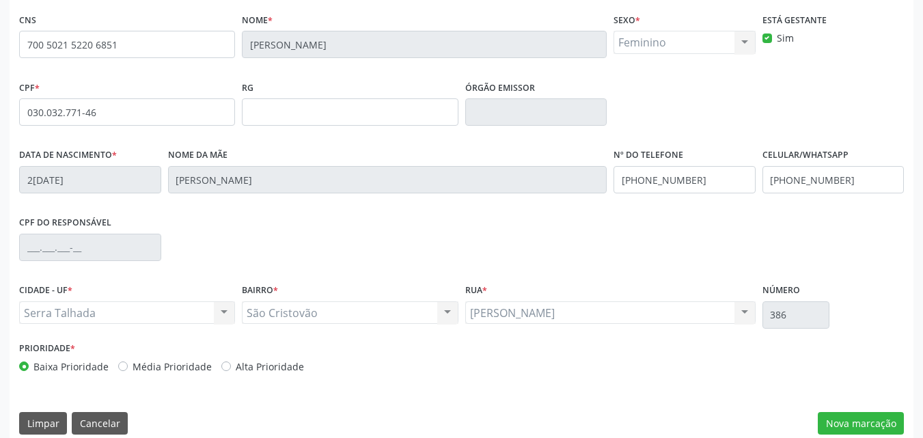
scroll to position [303, 0]
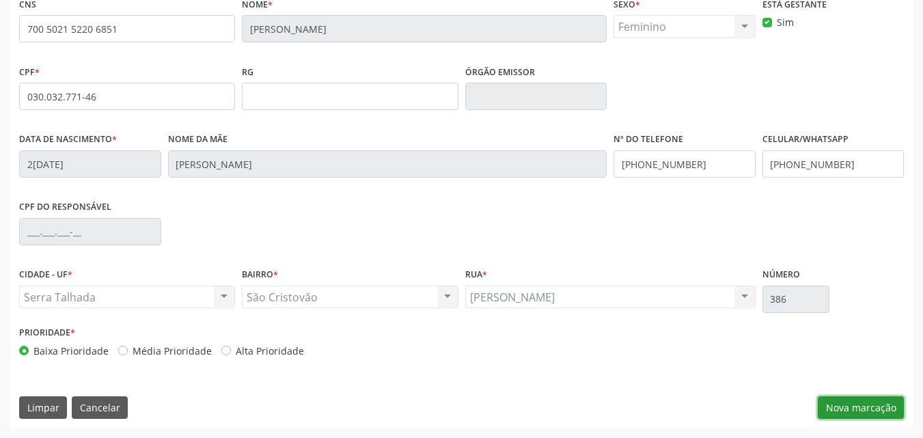
click at [838, 407] on button "Nova marcação" at bounding box center [861, 407] width 86 height 23
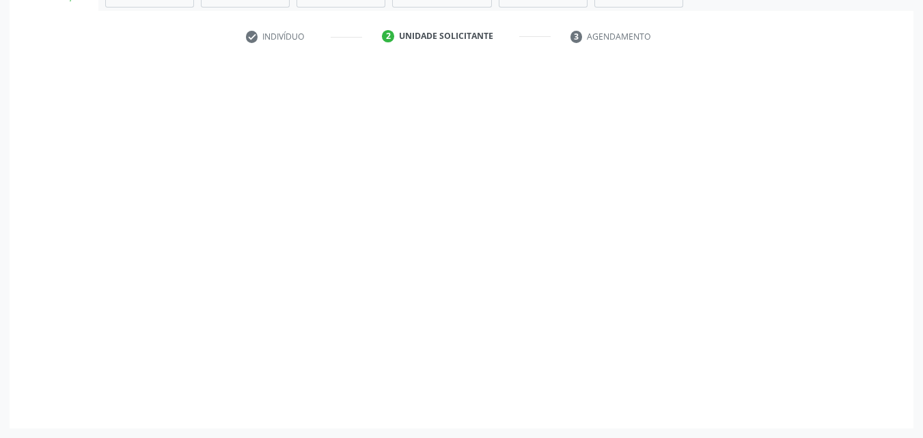
scroll to position [239, 0]
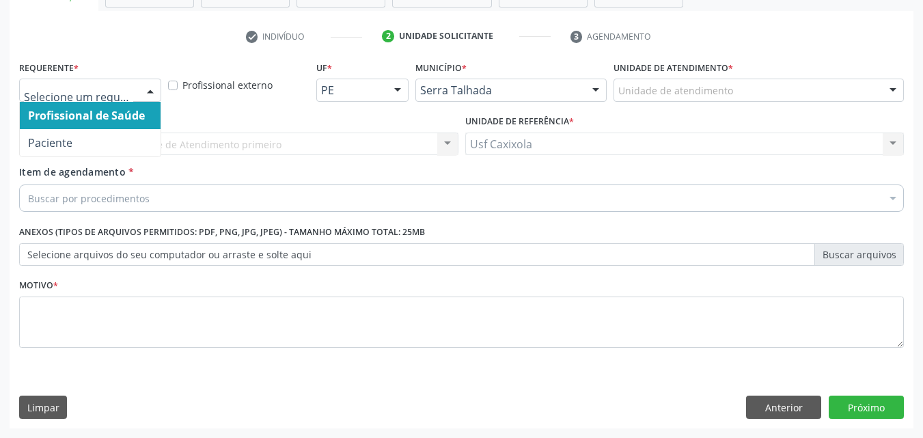
click at [150, 95] on div at bounding box center [150, 90] width 20 height 23
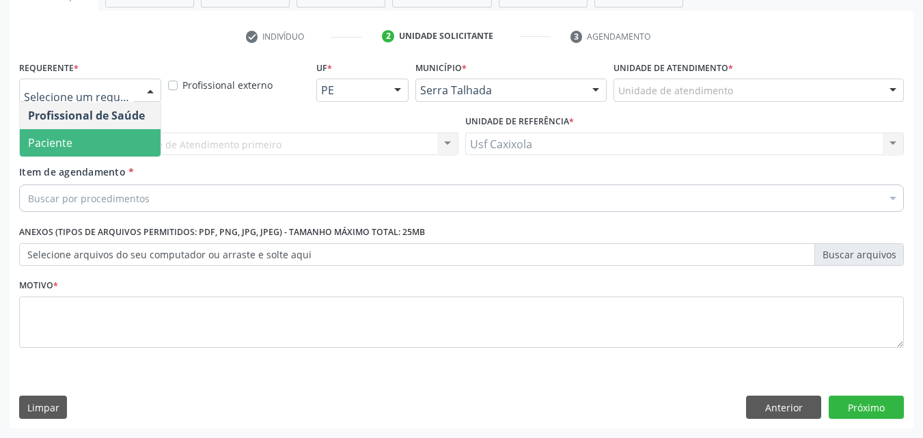
click at [130, 134] on span "Paciente" at bounding box center [90, 142] width 141 height 27
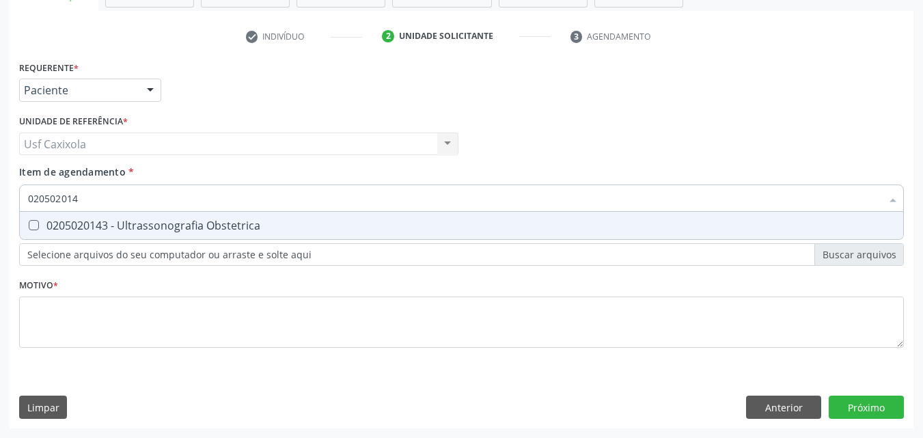
type input "0205020143"
click at [130, 221] on div "0205020143 - Ultrassonografia Obstetrica" at bounding box center [461, 225] width 867 height 11
checkbox Obstetrica "true"
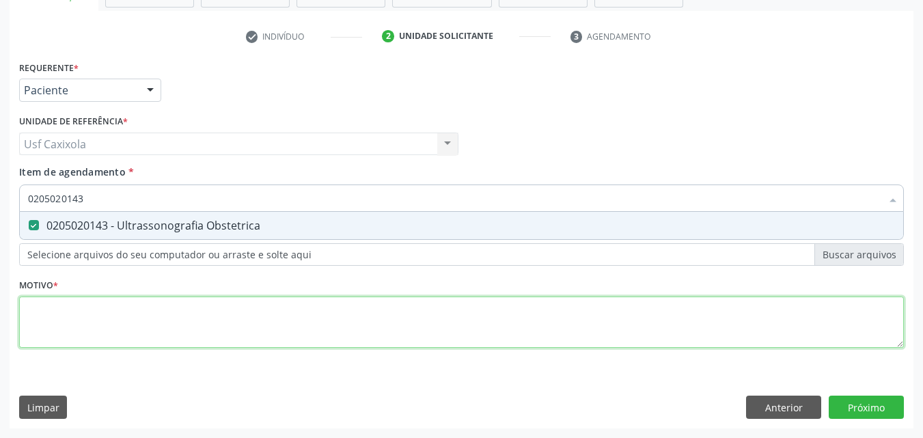
click at [156, 312] on div "Requerente * Paciente Profissional de Saúde Paciente Nenhum resultado encontrad…" at bounding box center [461, 211] width 885 height 309
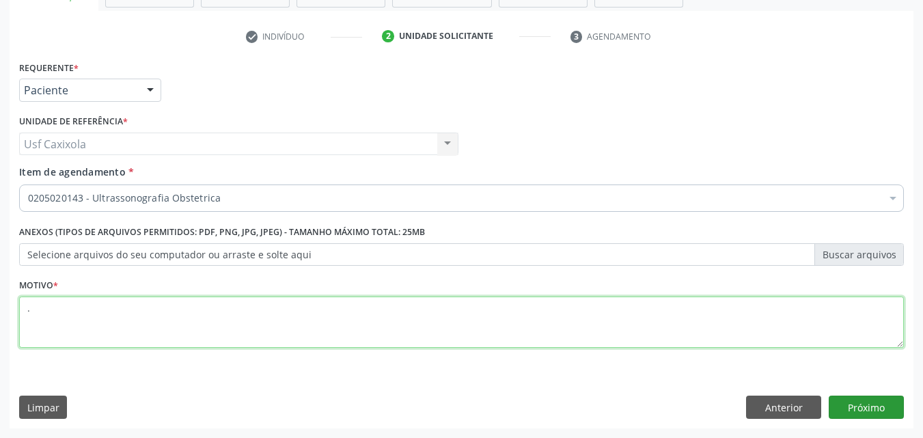
type textarea "."
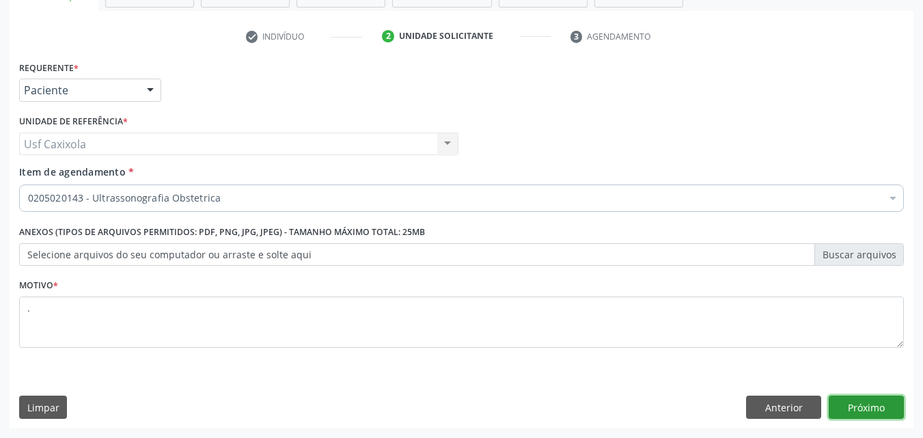
click at [836, 406] on button "Próximo" at bounding box center [866, 407] width 75 height 23
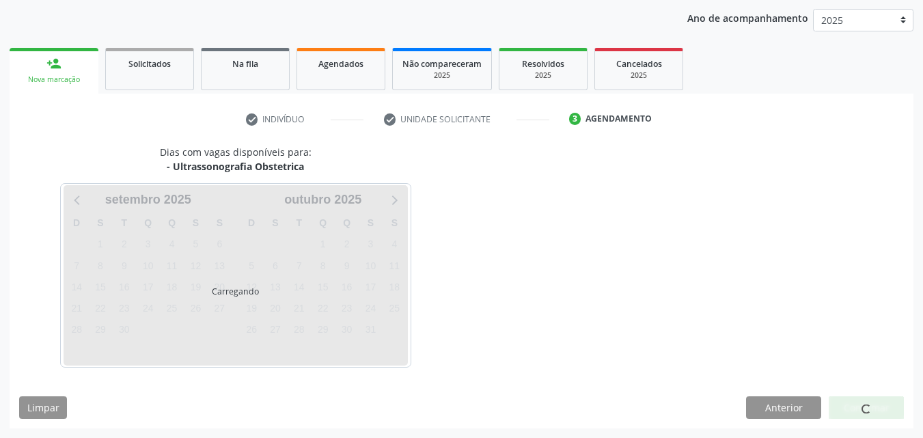
scroll to position [197, 0]
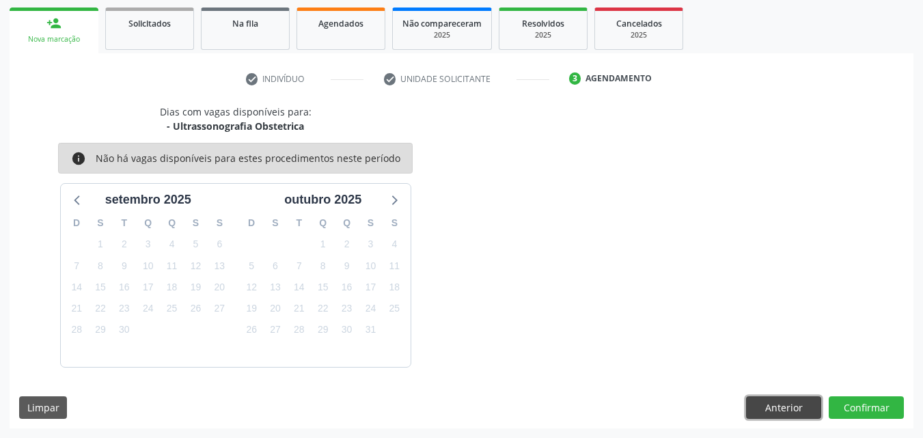
click at [772, 409] on button "Anterior" at bounding box center [783, 407] width 75 height 23
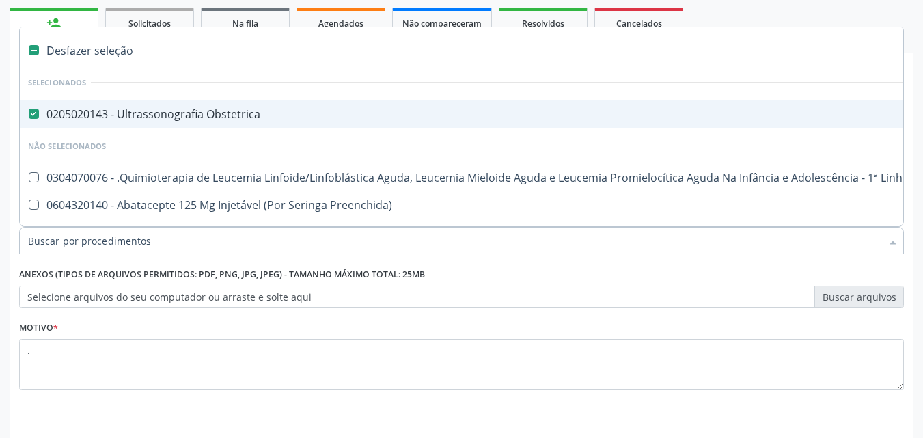
click at [228, 122] on span "0205020143 - Ultrassonografia Obstetrica" at bounding box center [560, 113] width 1080 height 27
checkbox Obstetrica "false"
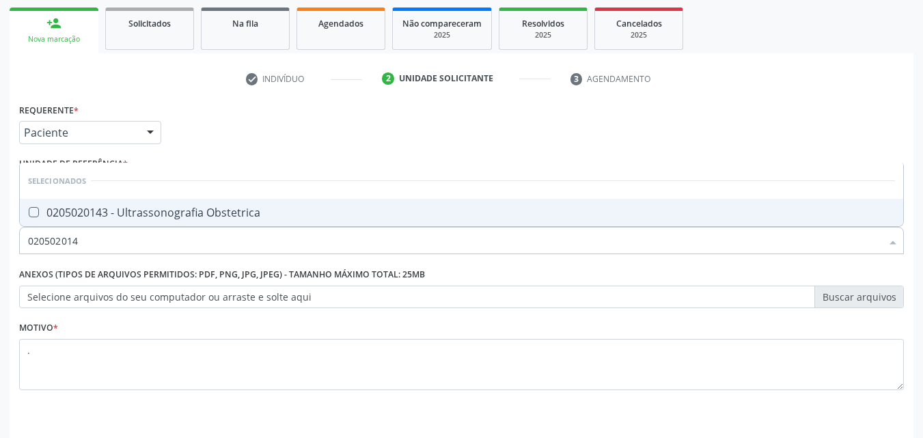
type input "0205020143"
click at [230, 215] on div "0205020143 - Ultrassonografia Obstetrica" at bounding box center [461, 212] width 867 height 11
checkbox Obstetrica "true"
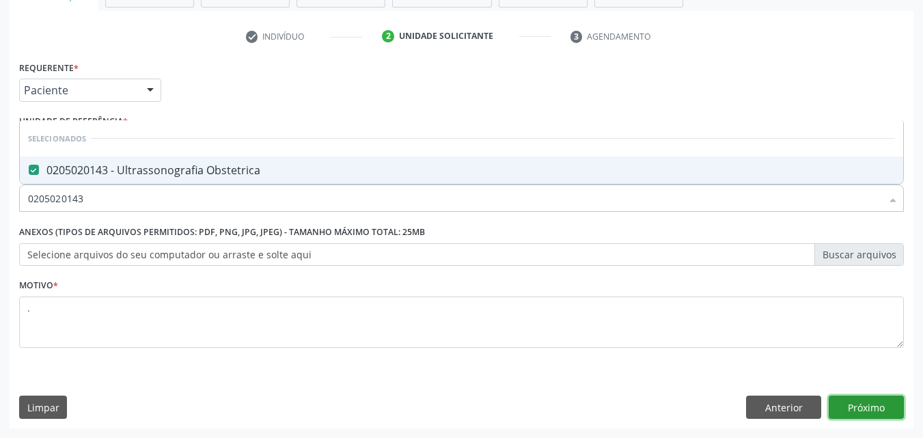
click at [836, 404] on button "Próximo" at bounding box center [866, 407] width 75 height 23
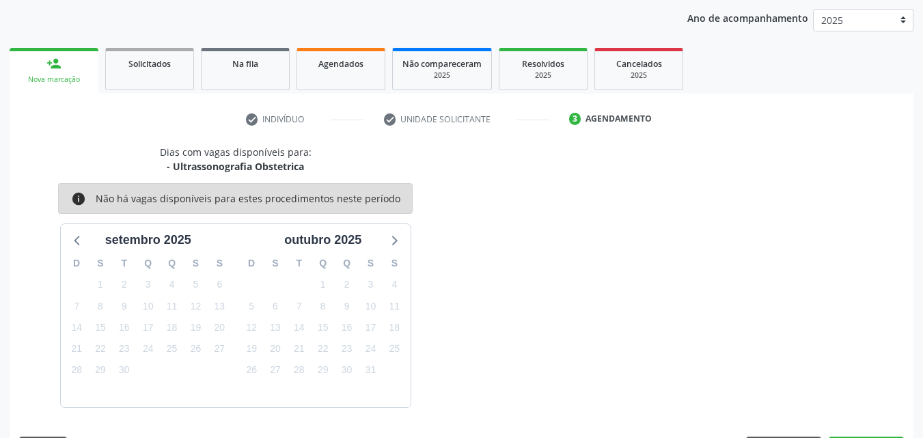
scroll to position [197, 0]
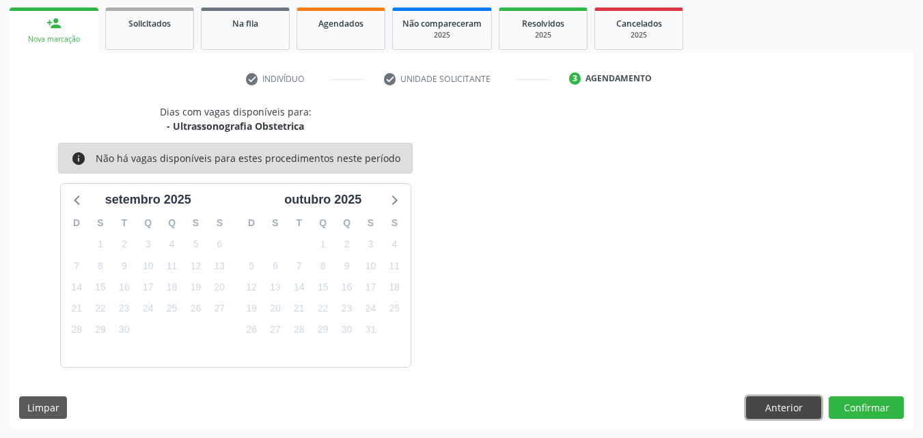
click at [790, 413] on button "Anterior" at bounding box center [783, 407] width 75 height 23
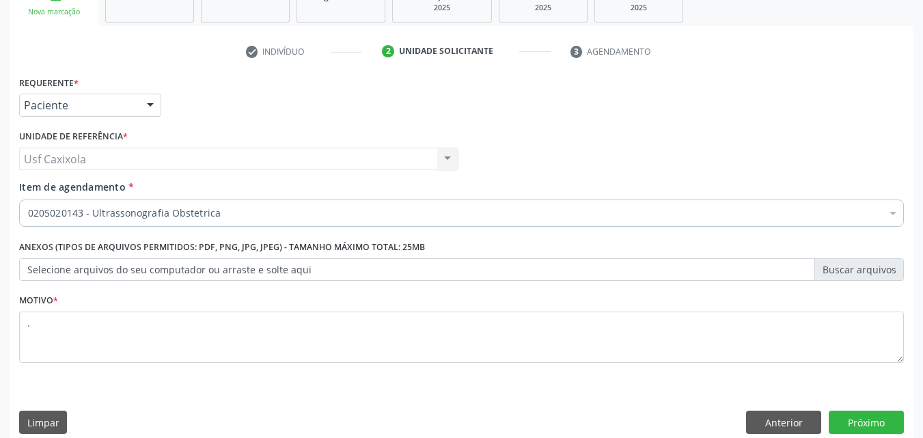
scroll to position [239, 0]
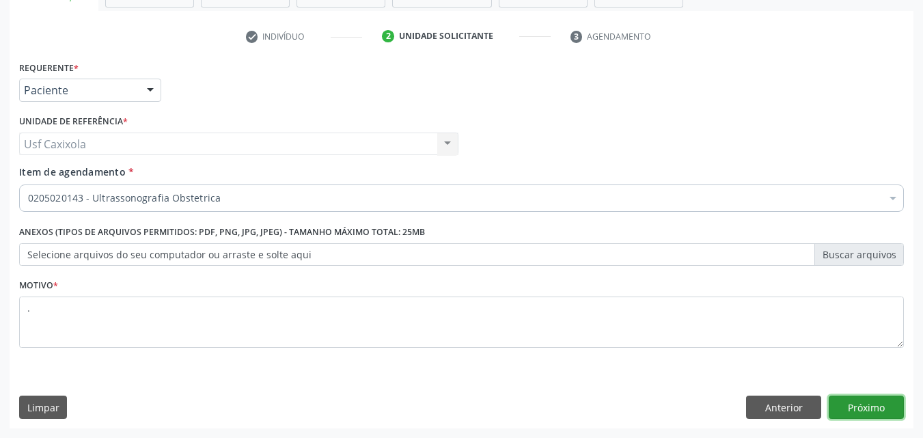
click at [837, 406] on button "Próximo" at bounding box center [866, 407] width 75 height 23
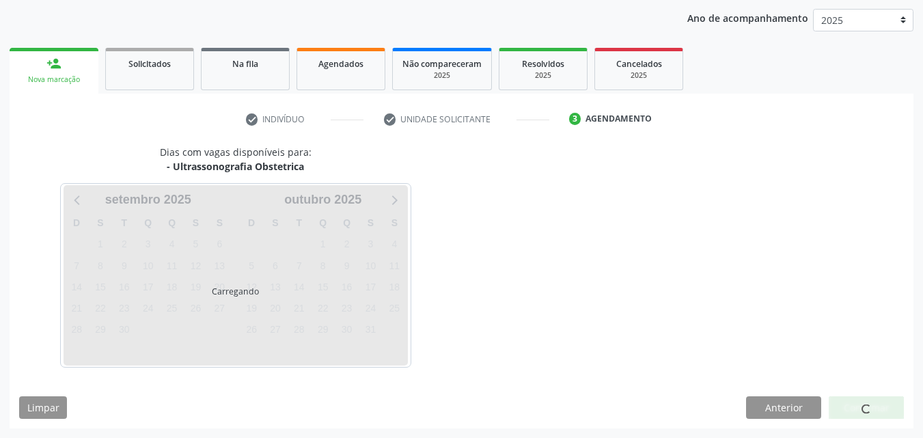
scroll to position [156, 0]
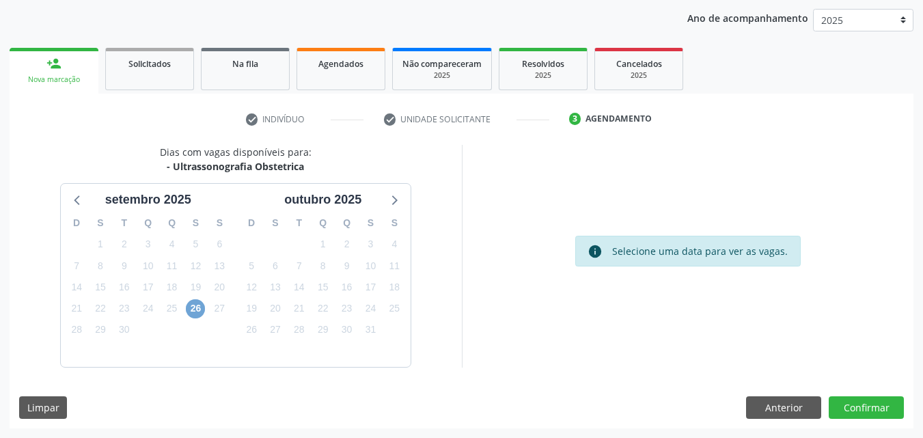
click at [197, 310] on span "26" at bounding box center [195, 308] width 19 height 19
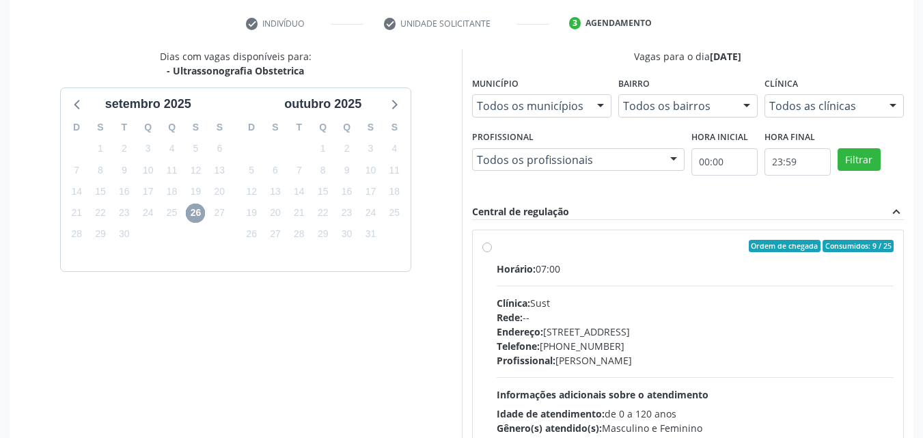
scroll to position [293, 0]
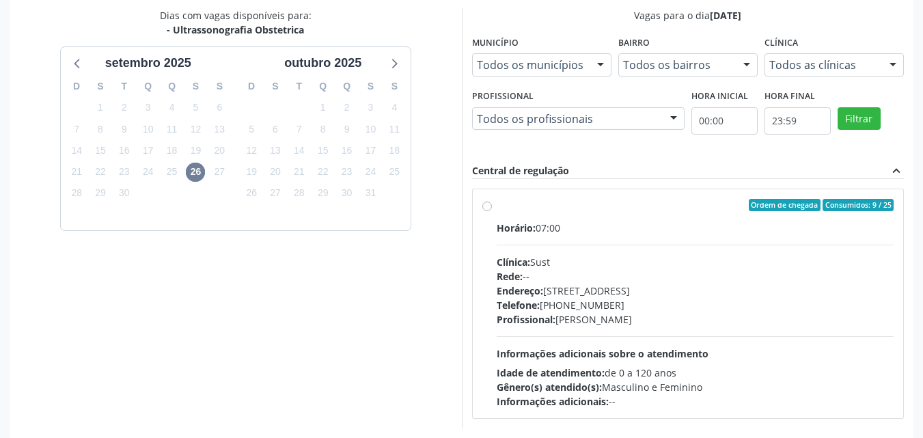
click at [497, 206] on label "Ordem de chegada Consumidos: 9 / 25 Horário: 07:00 Clínica: Sust Rede: -- Ender…" at bounding box center [696, 304] width 398 height 210
click at [490, 206] on input "Ordem de chegada Consumidos: 9 / 25 Horário: 07:00 Clínica: Sust Rede: -- Ender…" at bounding box center [487, 205] width 10 height 12
radio input "true"
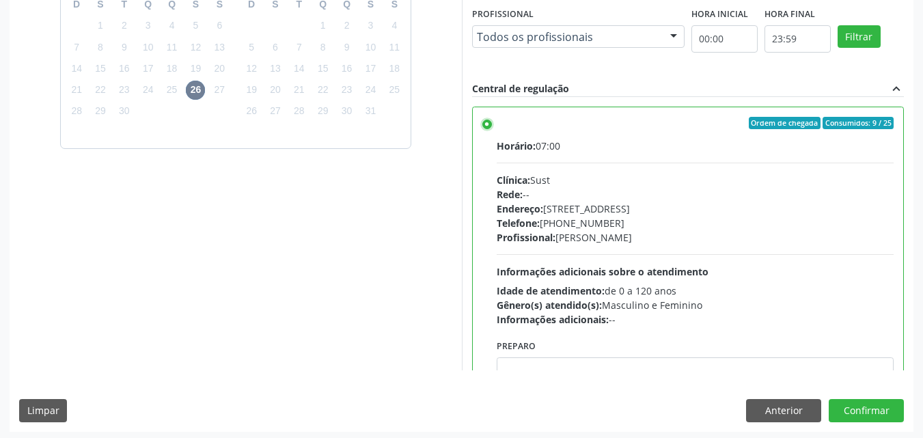
scroll to position [378, 0]
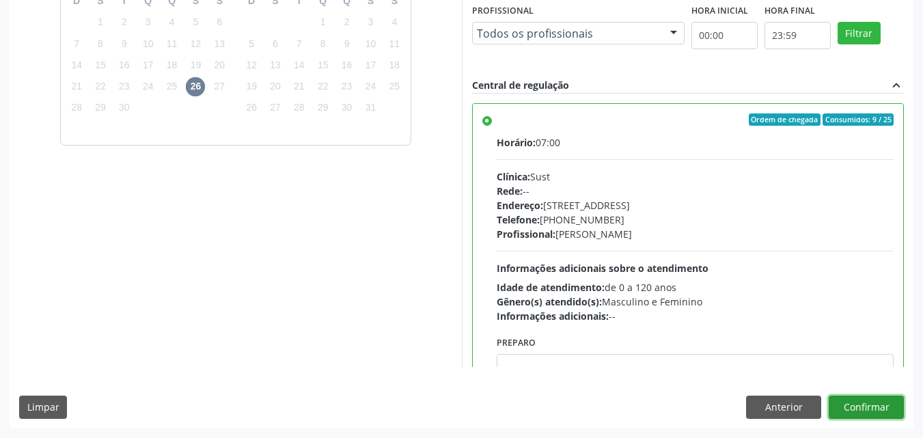
click at [853, 409] on button "Confirmar" at bounding box center [866, 407] width 75 height 23
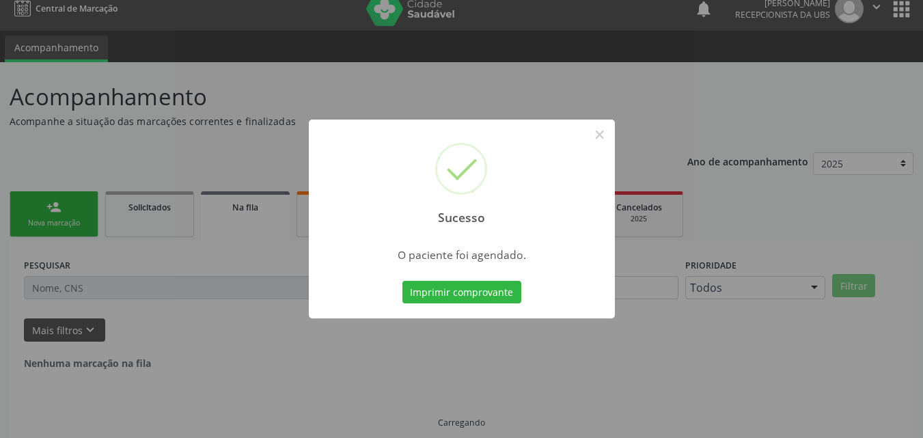
scroll to position [0, 0]
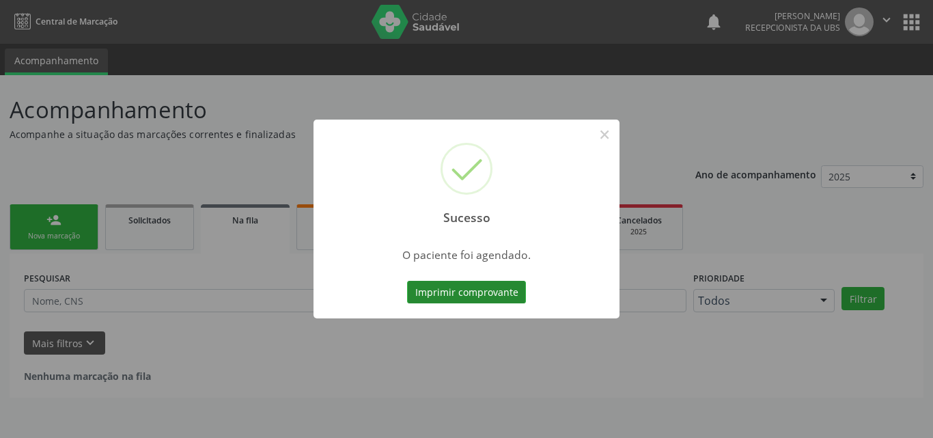
click at [490, 297] on button "Imprimir comprovante" at bounding box center [466, 292] width 119 height 23
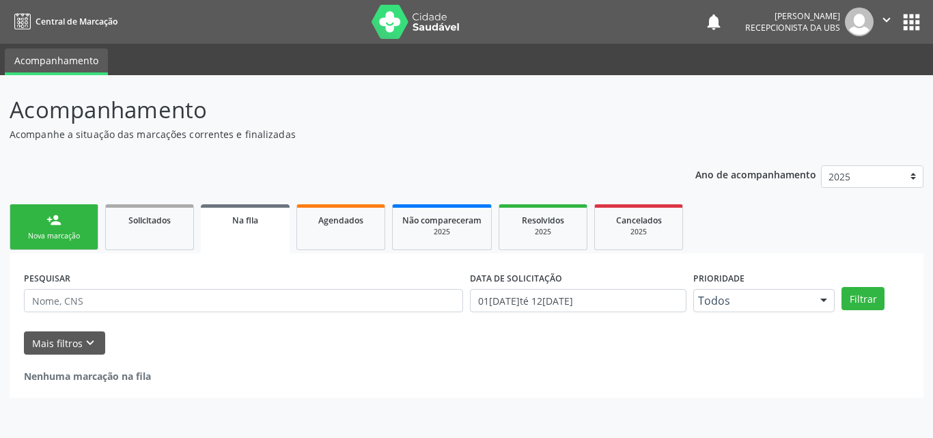
click at [31, 230] on link "person_add Nova marcação" at bounding box center [54, 227] width 89 height 46
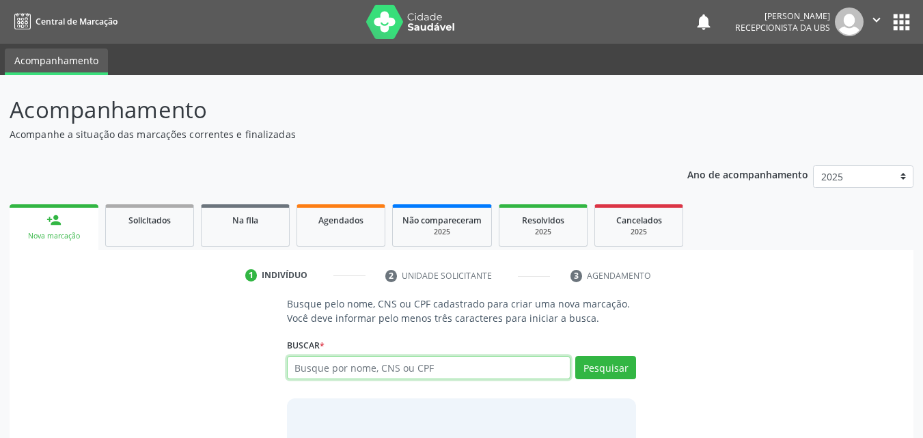
click at [379, 367] on input "text" at bounding box center [429, 367] width 284 height 23
type input "705207437319970"
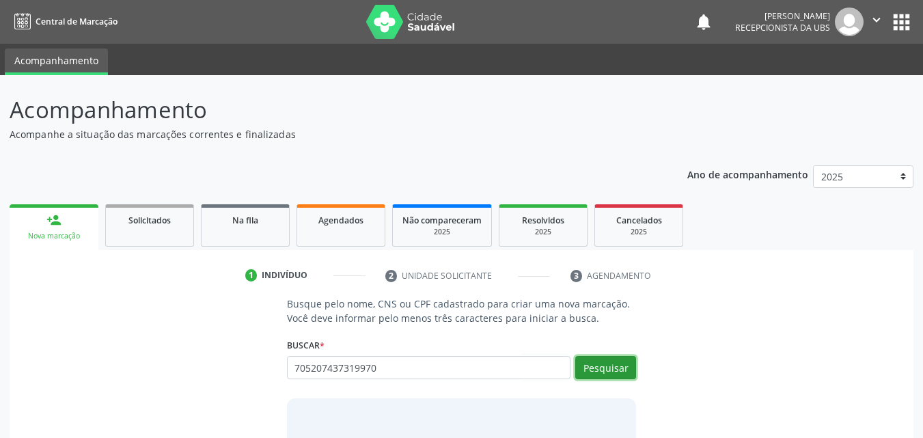
click at [618, 369] on button "Pesquisar" at bounding box center [605, 367] width 61 height 23
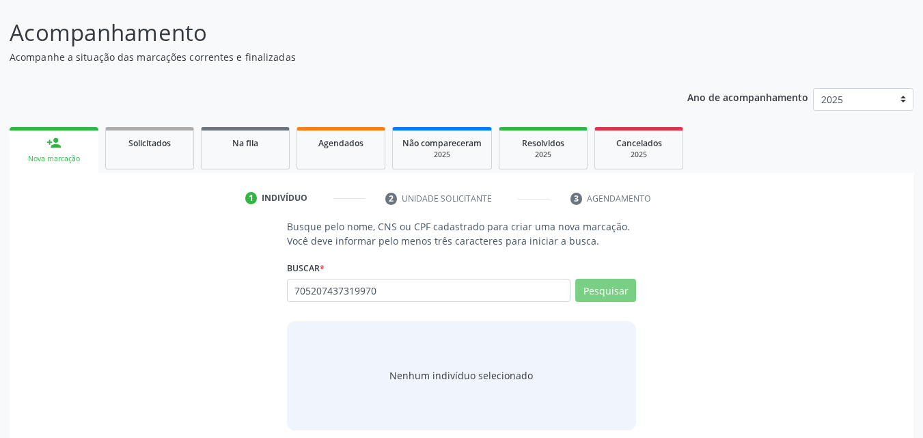
scroll to position [89, 0]
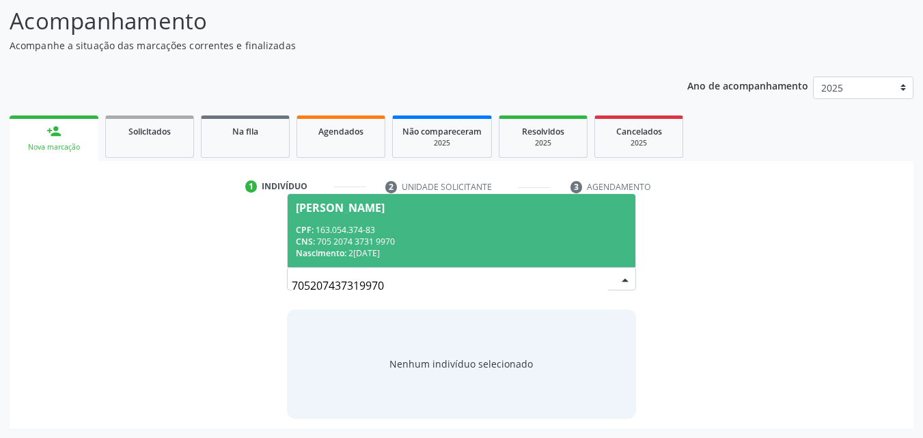
click at [376, 219] on span "[PERSON_NAME] CPF: 163.054.374-83 CNS: 705 2074 3731 9970 Nascimento: 2[DATE]" at bounding box center [462, 230] width 348 height 73
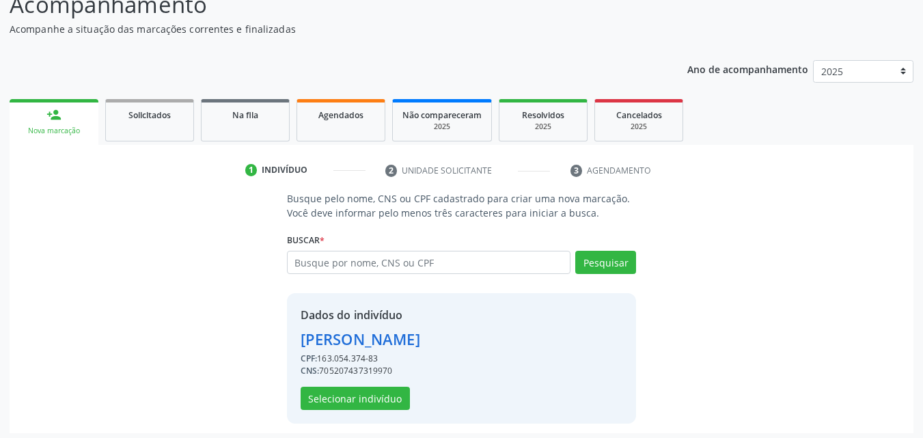
scroll to position [110, 0]
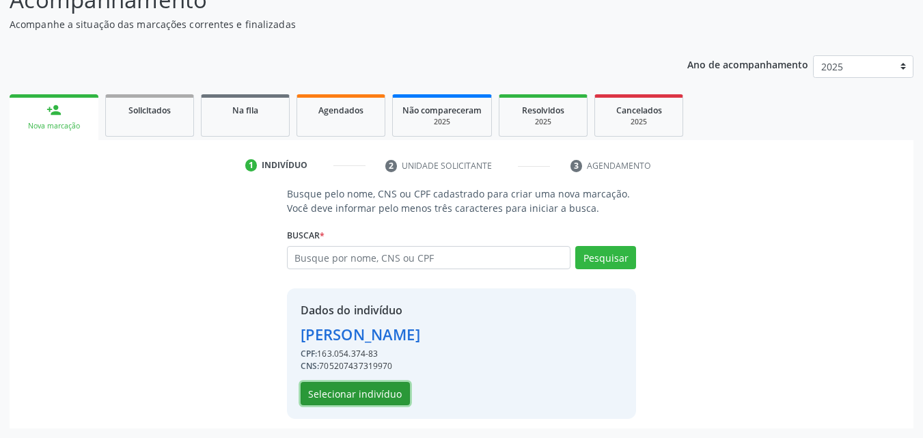
click at [348, 397] on button "Selecionar indivíduo" at bounding box center [355, 393] width 109 height 23
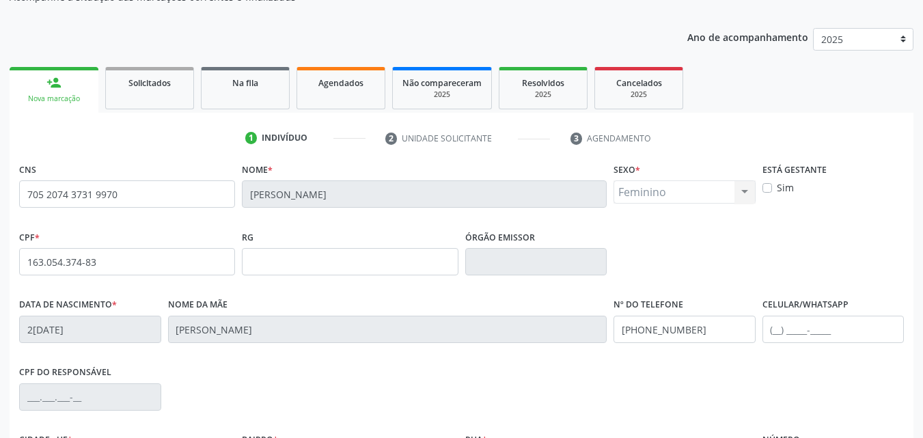
scroll to position [178, 0]
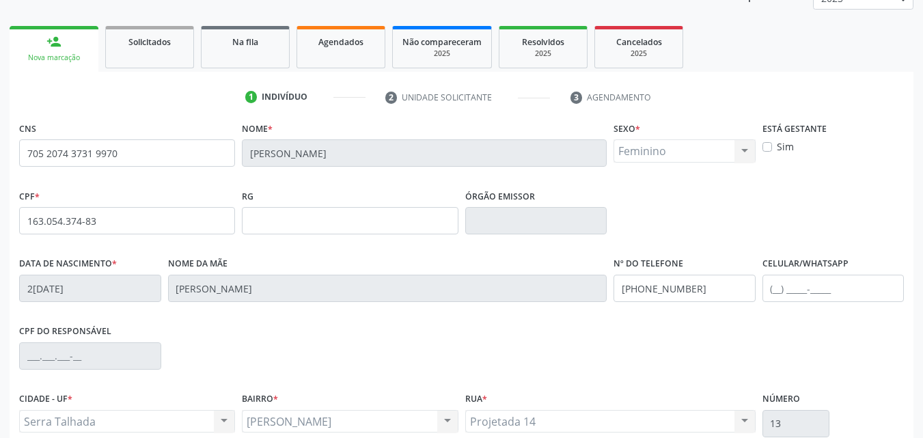
click at [777, 150] on label "Sim" at bounding box center [785, 146] width 17 height 14
click at [767, 150] on input "Sim" at bounding box center [767, 145] width 10 height 12
checkbox input "true"
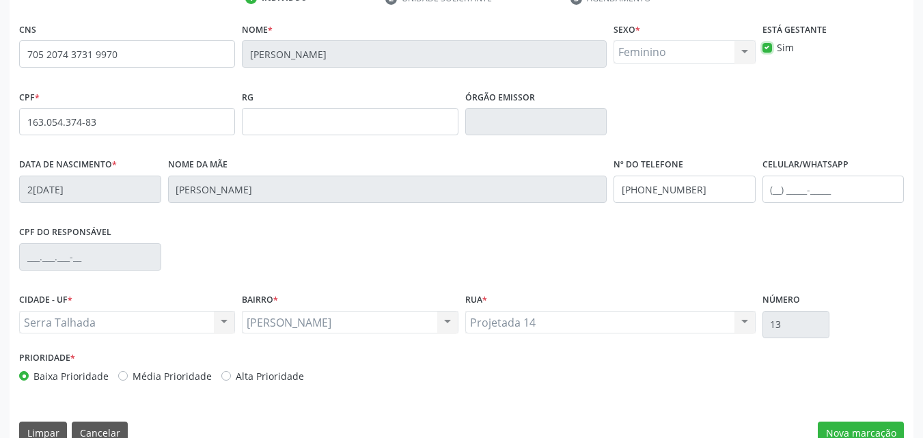
scroll to position [303, 0]
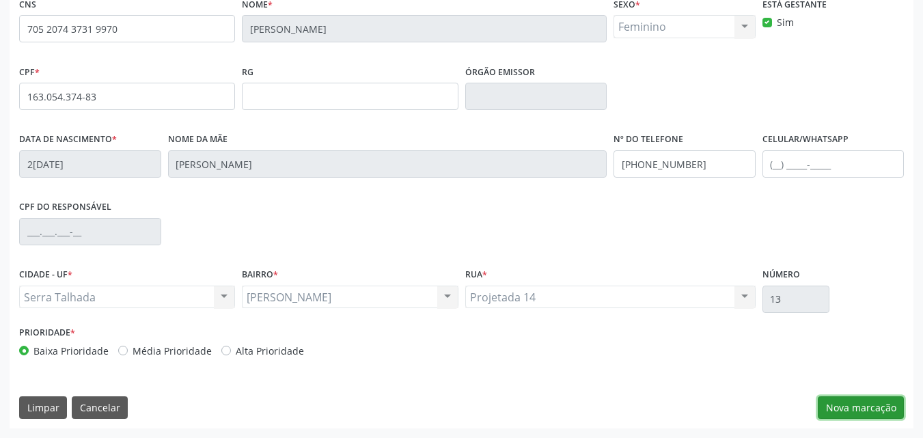
click at [849, 406] on button "Nova marcação" at bounding box center [861, 407] width 86 height 23
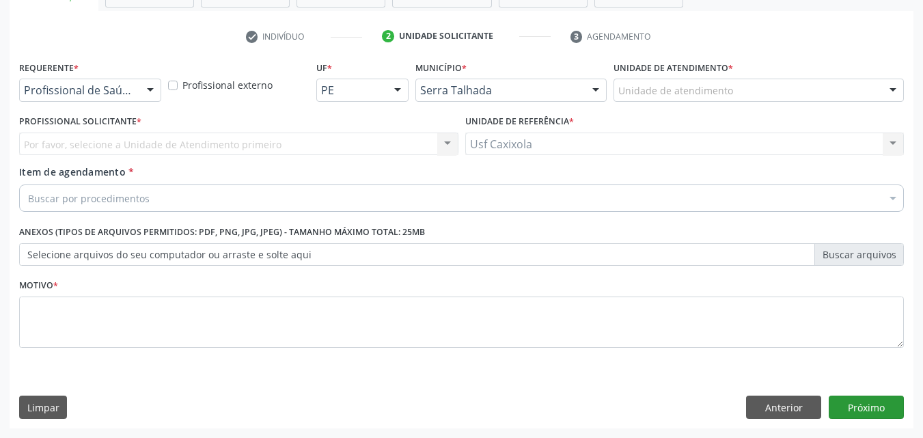
scroll to position [239, 0]
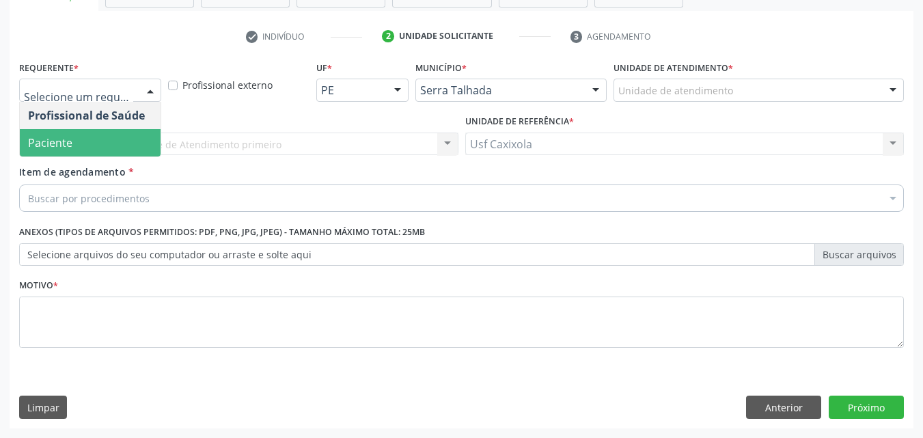
click at [94, 139] on span "Paciente" at bounding box center [90, 142] width 141 height 27
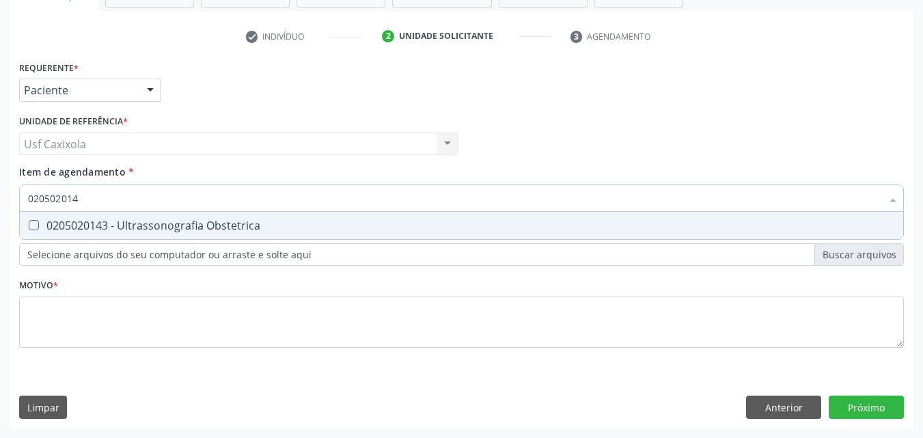
type input "0205020143"
click at [133, 221] on div "0205020143 - Ultrassonografia Obstetrica" at bounding box center [461, 225] width 867 height 11
checkbox Obstetrica "true"
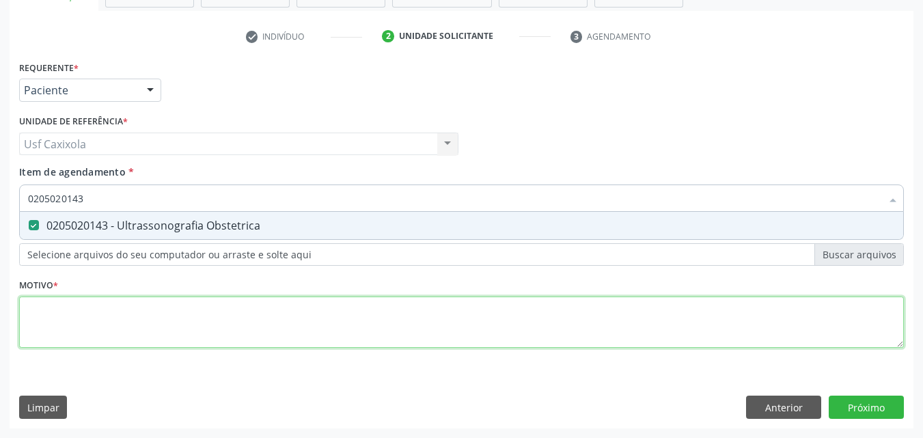
click at [139, 301] on div "Requerente * Paciente Profissional de Saúde Paciente Nenhum resultado encontrad…" at bounding box center [461, 211] width 885 height 309
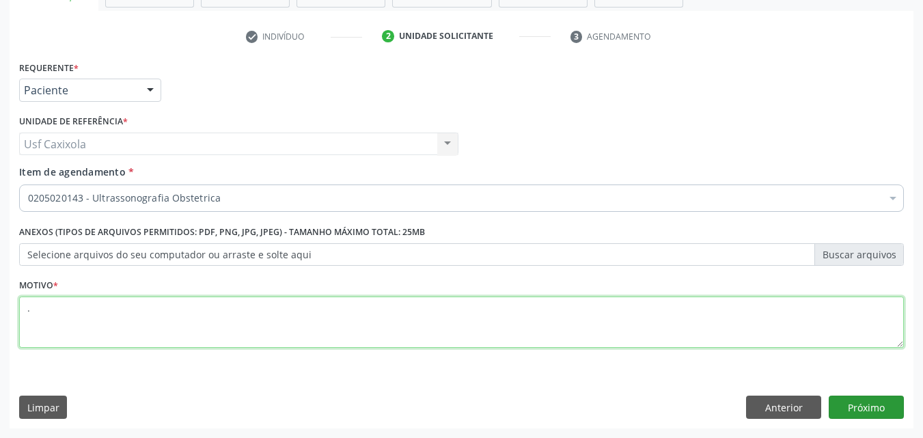
type textarea "."
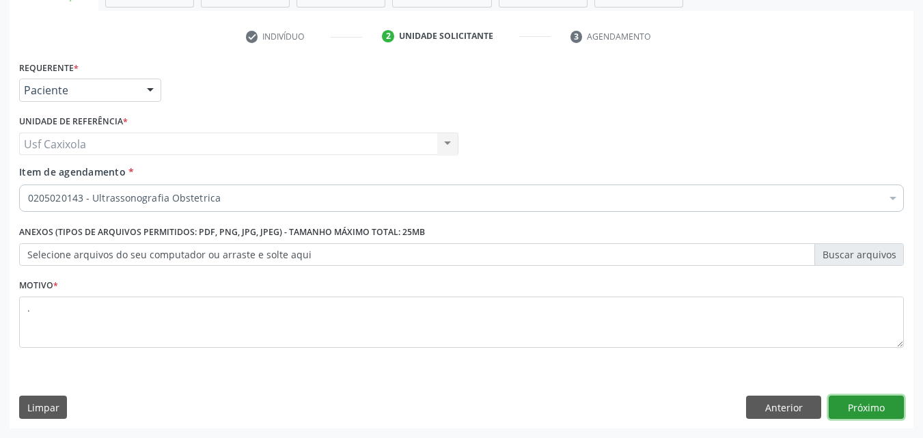
click at [883, 406] on button "Próximo" at bounding box center [866, 407] width 75 height 23
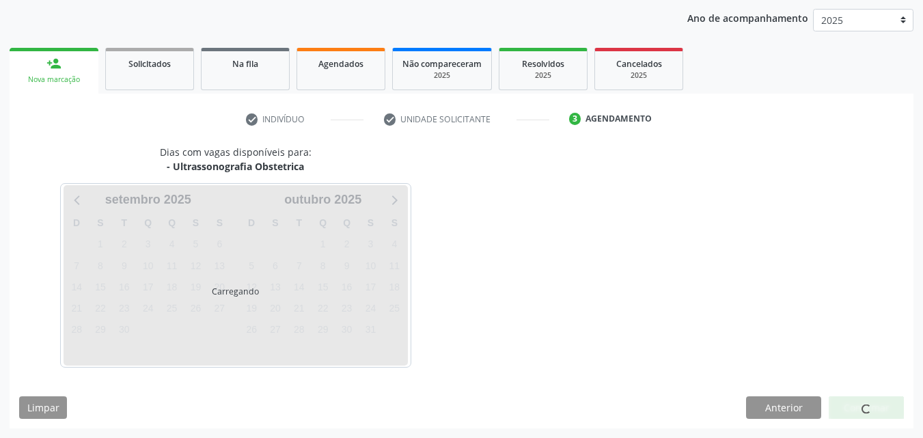
scroll to position [156, 0]
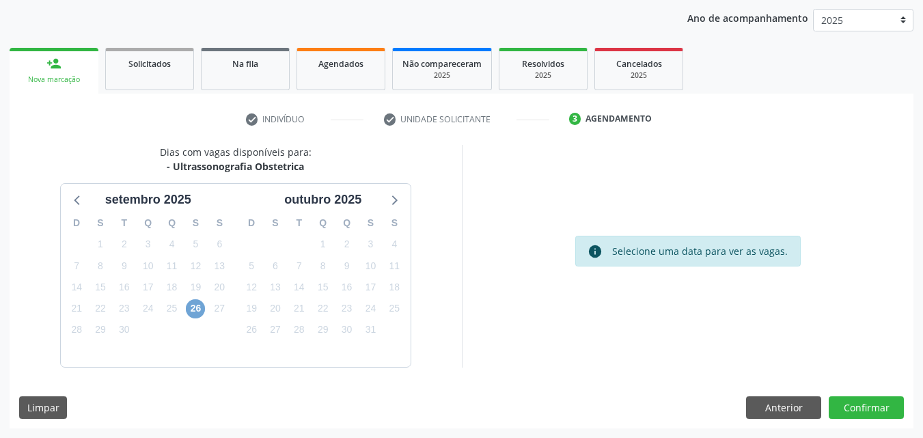
click at [201, 313] on span "26" at bounding box center [195, 308] width 19 height 19
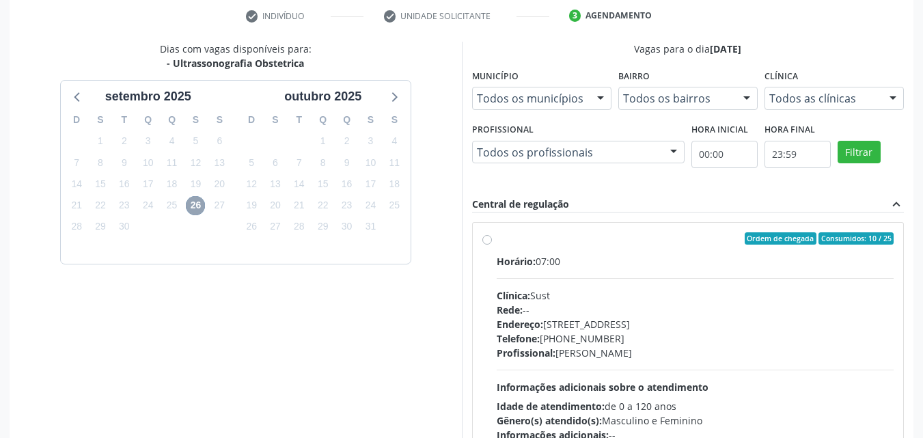
scroll to position [293, 0]
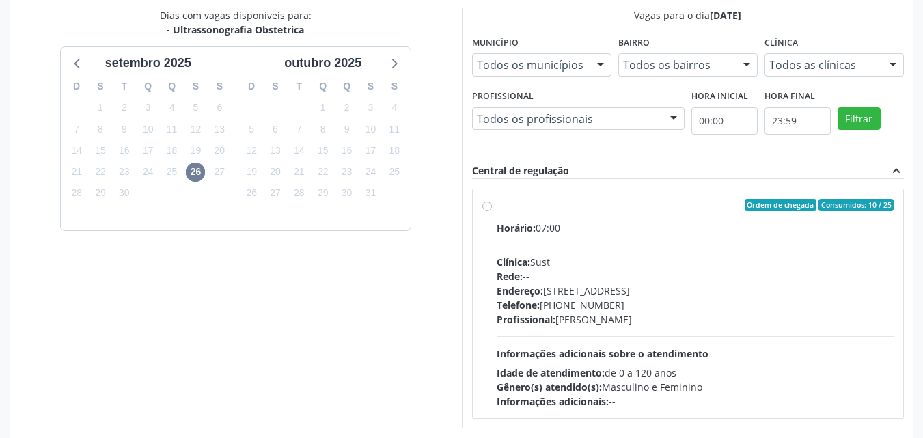
click at [529, 213] on label "Ordem de chegada Consumidos: 10 / 25 Horário: 07:00 Clínica: Sust Rede: -- Ende…" at bounding box center [696, 304] width 398 height 210
click at [492, 211] on input "Ordem de chegada Consumidos: 10 / 25 Horário: 07:00 Clínica: Sust Rede: -- Ende…" at bounding box center [487, 205] width 10 height 12
radio input "true"
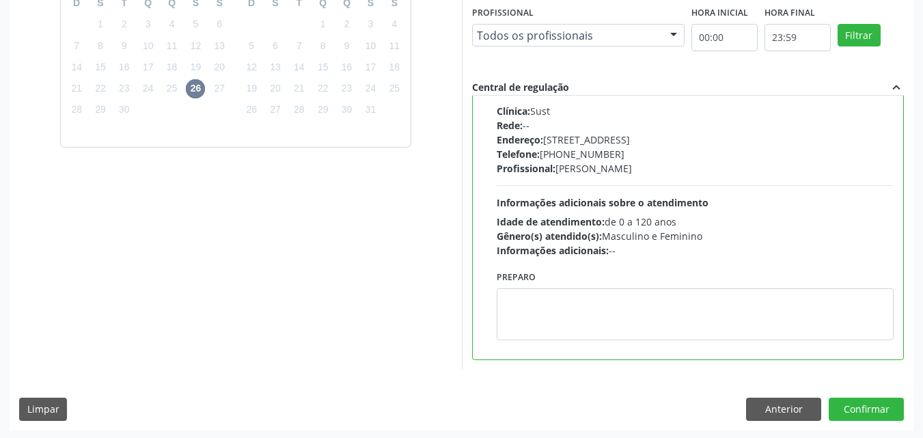
scroll to position [378, 0]
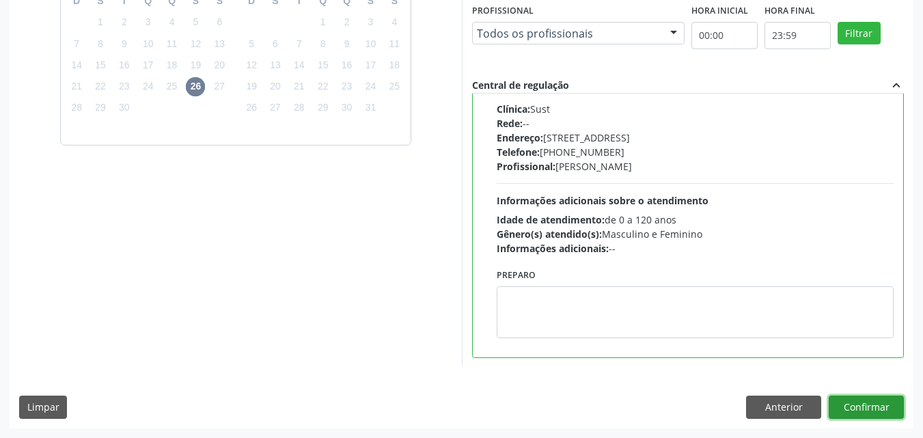
click at [850, 409] on button "Confirmar" at bounding box center [866, 407] width 75 height 23
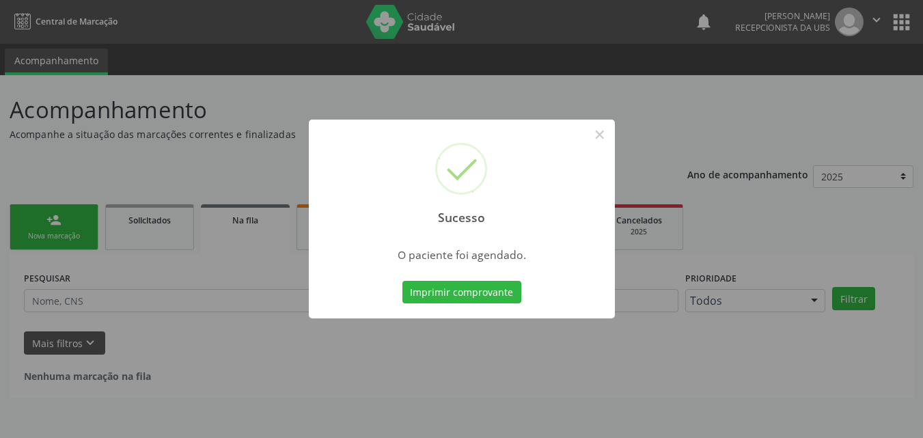
scroll to position [0, 0]
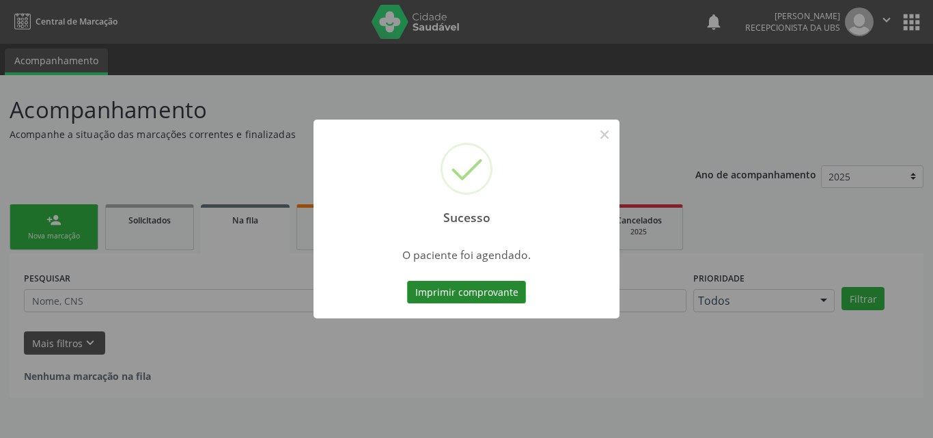
click at [473, 296] on button "Imprimir comprovante" at bounding box center [466, 292] width 119 height 23
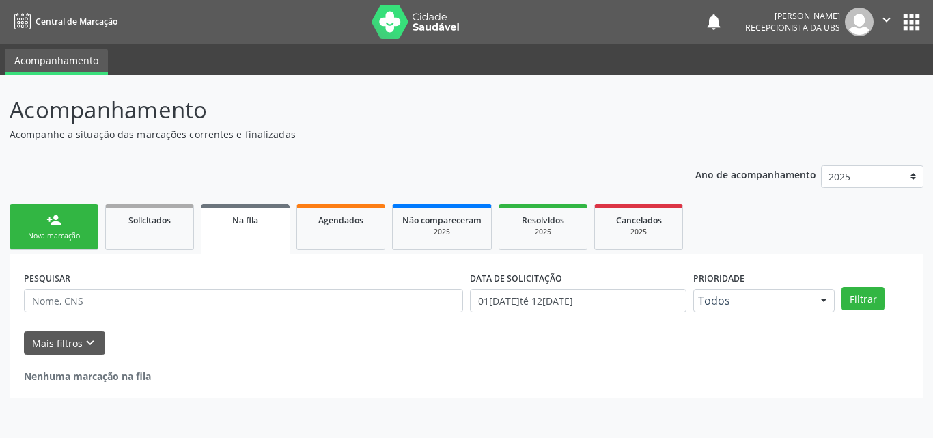
click at [40, 241] on div "Nova marcação" at bounding box center [54, 236] width 68 height 10
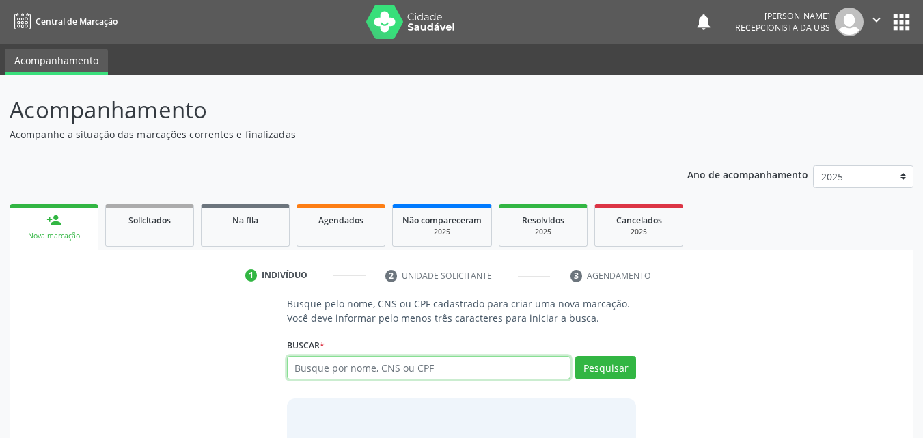
click at [433, 369] on input "text" at bounding box center [429, 367] width 284 height 23
type input "1642613023100041"
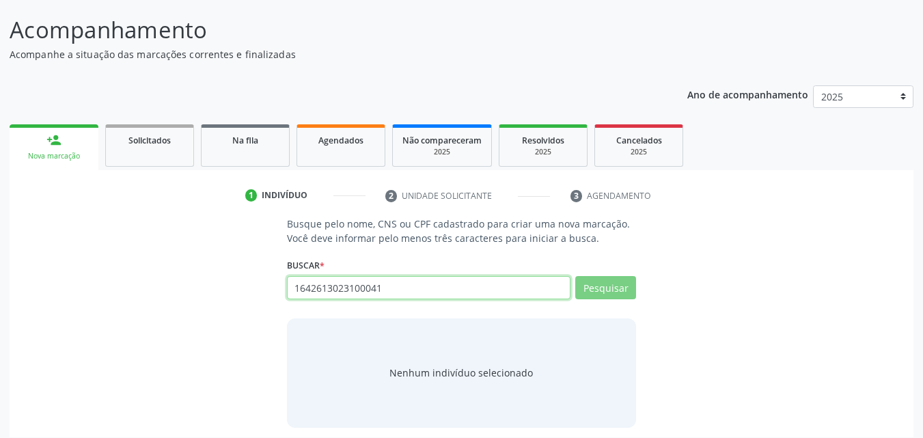
scroll to position [89, 0]
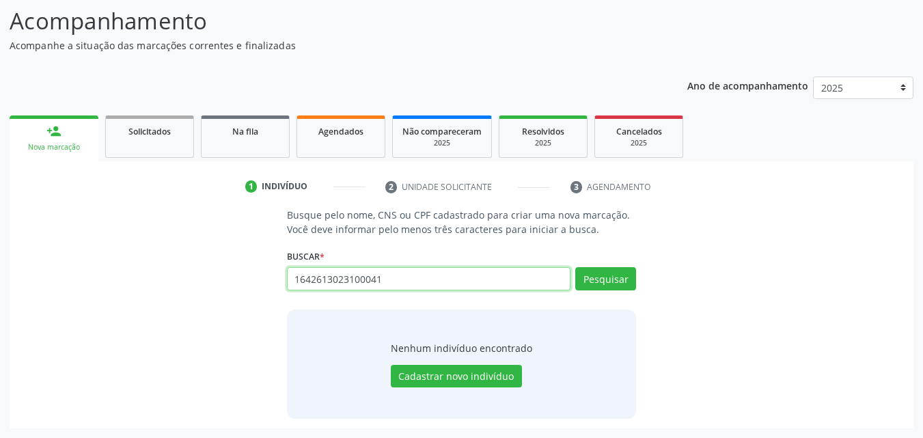
drag, startPoint x: 388, startPoint y: 280, endPoint x: 291, endPoint y: 291, distance: 97.6
click at [291, 291] on div "1642613023100041 Busque por nome, CNS ou CPF Nenhum resultado encontrado para: …" at bounding box center [462, 283] width 350 height 33
paste input "text"
type input "164261302310004"
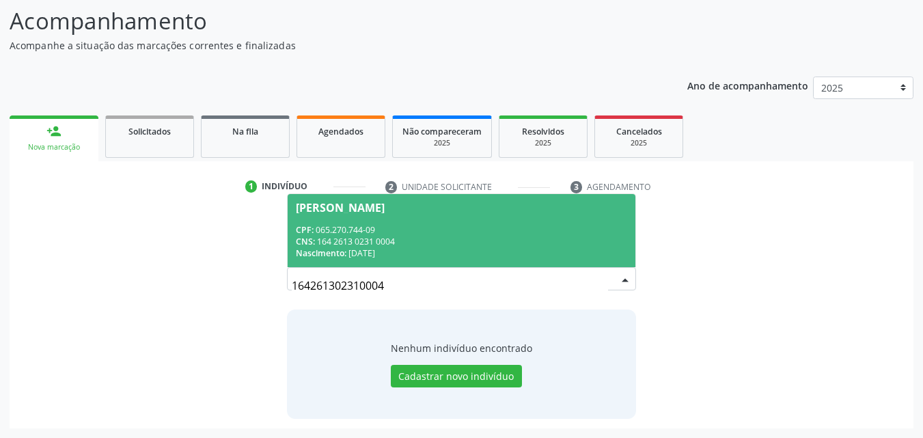
click at [372, 224] on div "CPF: 065.270.744-09" at bounding box center [462, 230] width 332 height 12
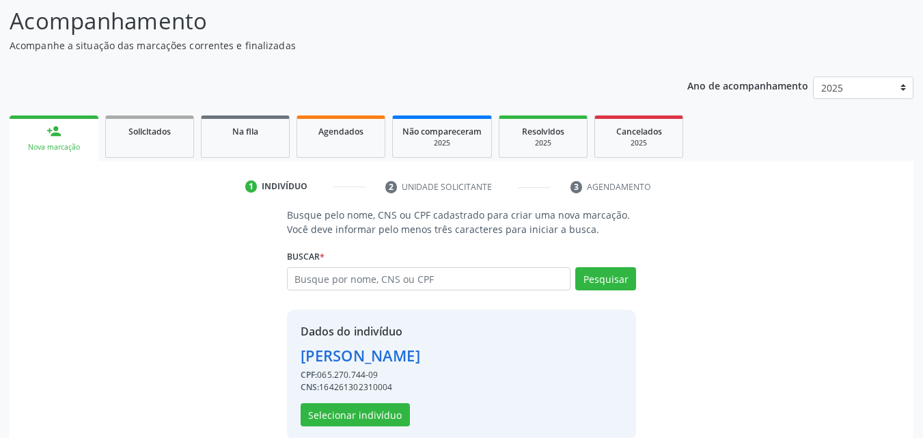
scroll to position [110, 0]
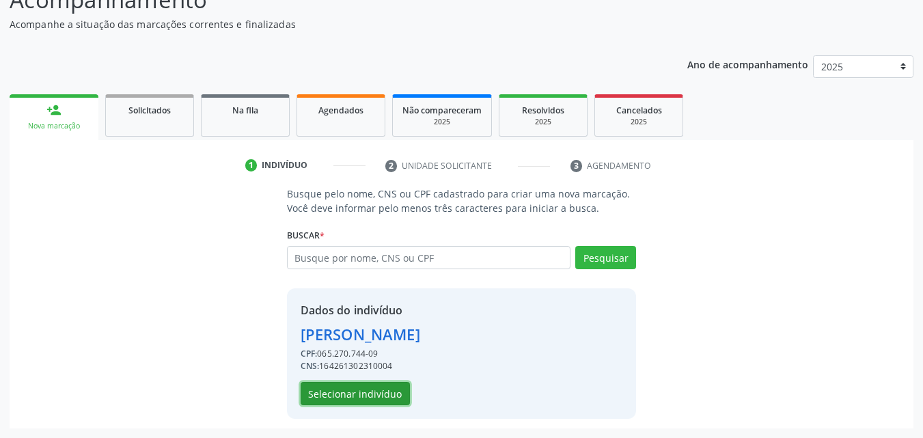
click at [372, 393] on button "Selecionar indivíduo" at bounding box center [355, 393] width 109 height 23
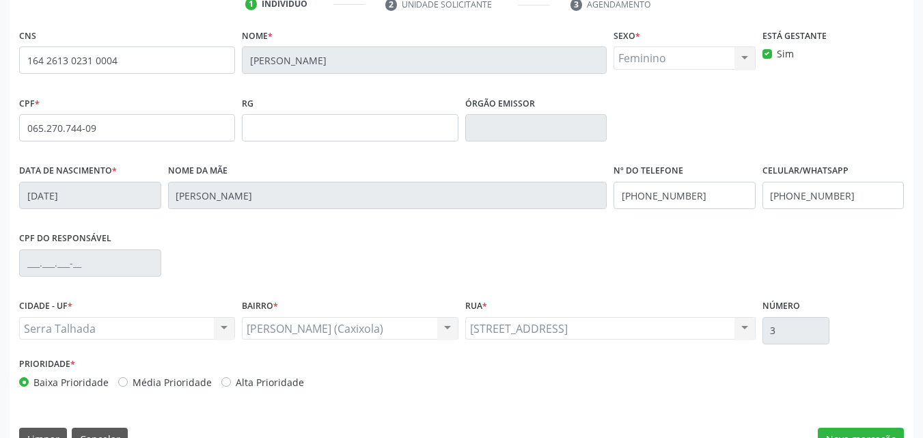
scroll to position [303, 0]
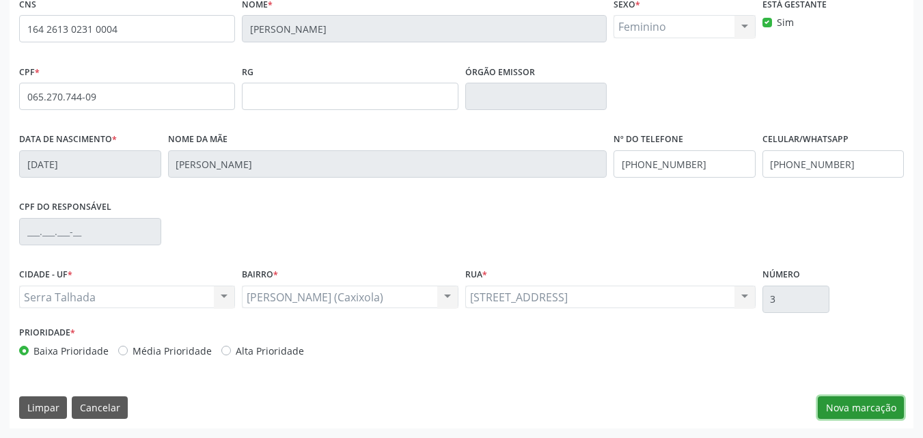
click at [845, 414] on button "Nova marcação" at bounding box center [861, 407] width 86 height 23
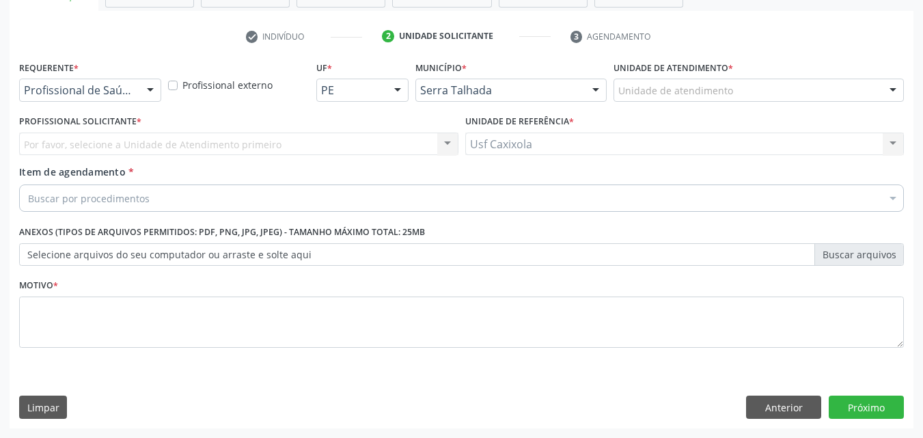
click at [152, 93] on div at bounding box center [150, 90] width 20 height 23
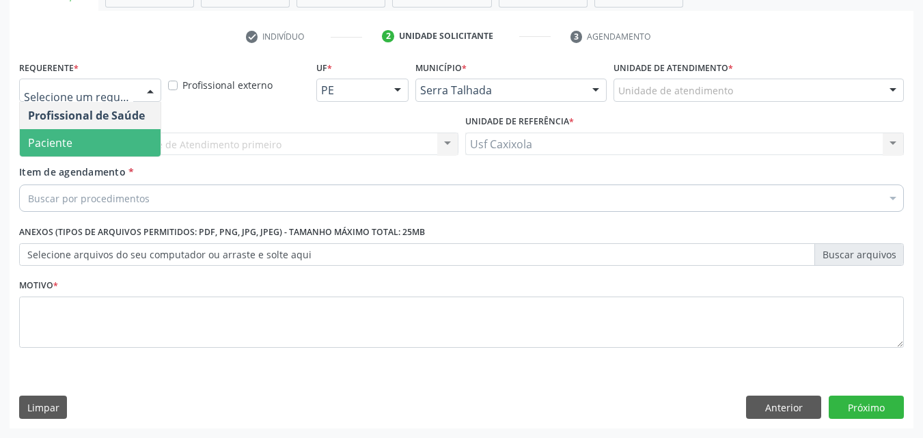
click at [141, 135] on span "Paciente" at bounding box center [90, 142] width 141 height 27
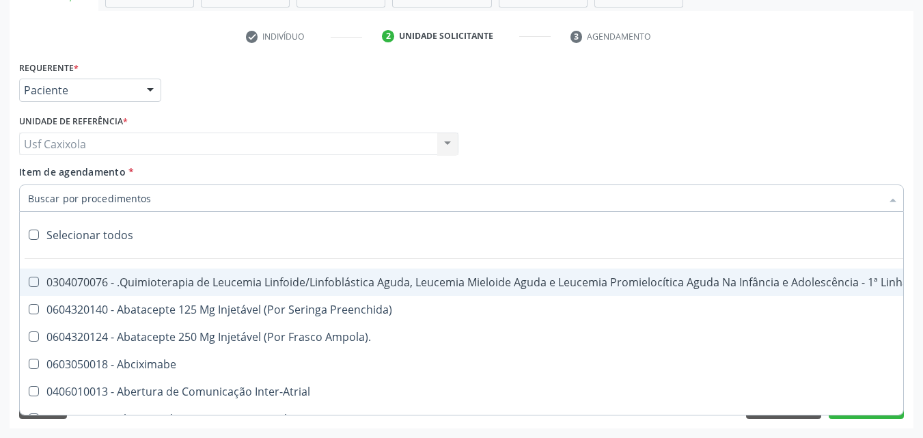
click at [192, 197] on div at bounding box center [461, 197] width 885 height 27
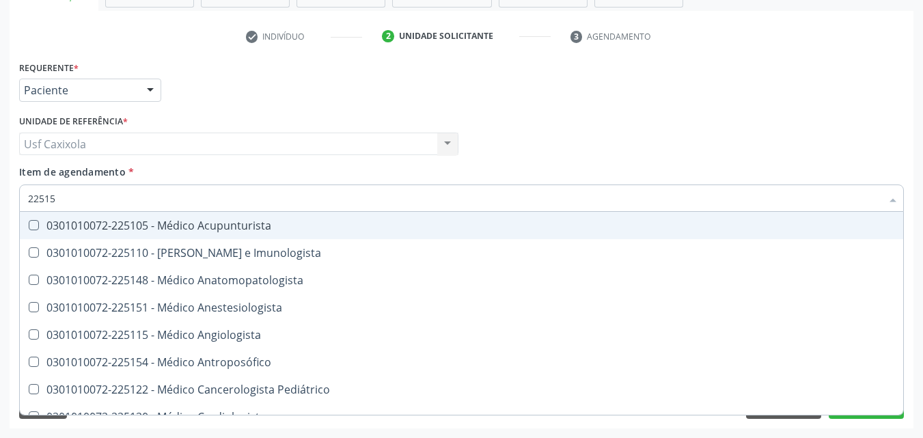
type input "225155"
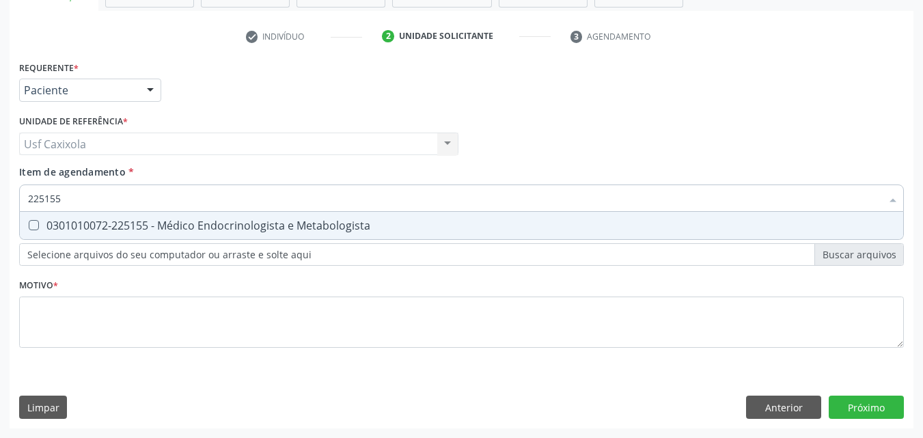
click at [194, 223] on div "0301010072-225155 - Médico Endocrinologista e Metabologista" at bounding box center [461, 225] width 867 height 11
checkbox Metabologista "true"
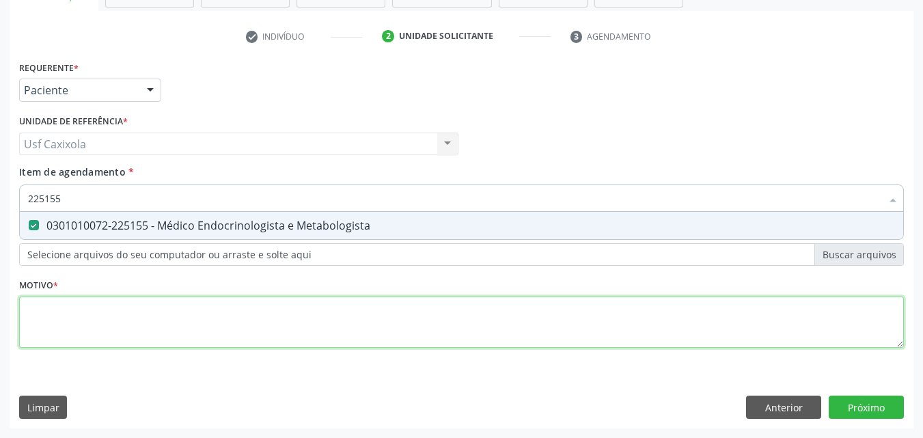
click at [137, 326] on div "Requerente * Paciente Profissional de Saúde Paciente Nenhum resultado encontrad…" at bounding box center [461, 211] width 885 height 309
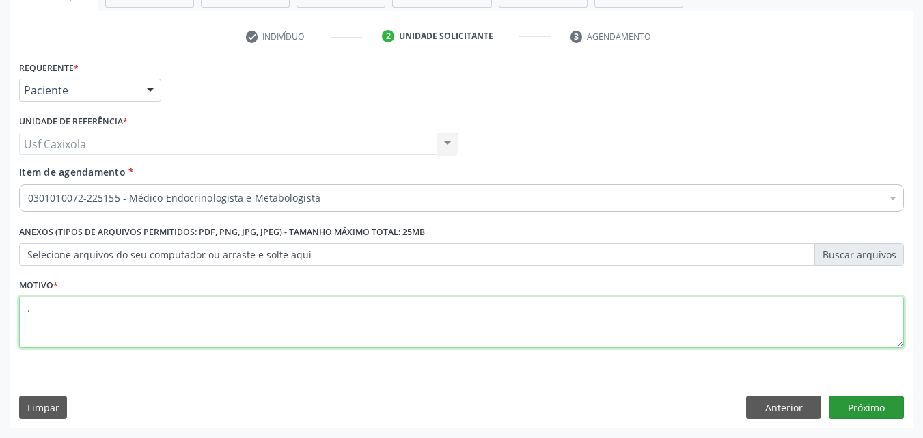
type textarea "."
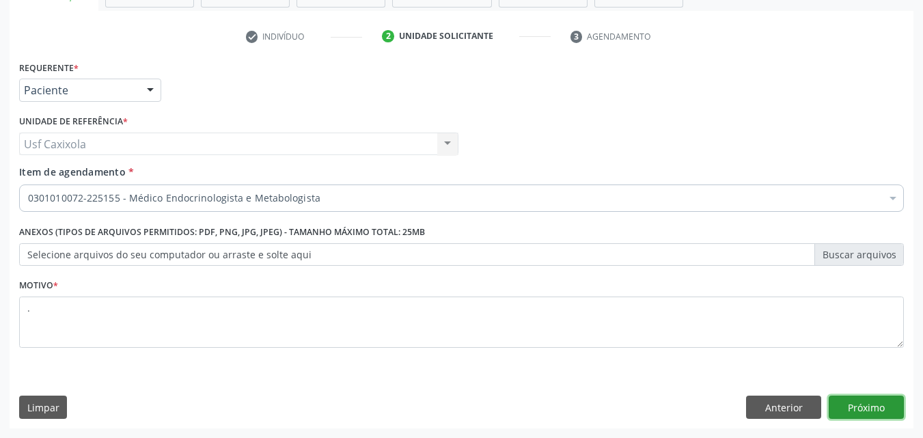
click at [838, 400] on button "Próximo" at bounding box center [866, 407] width 75 height 23
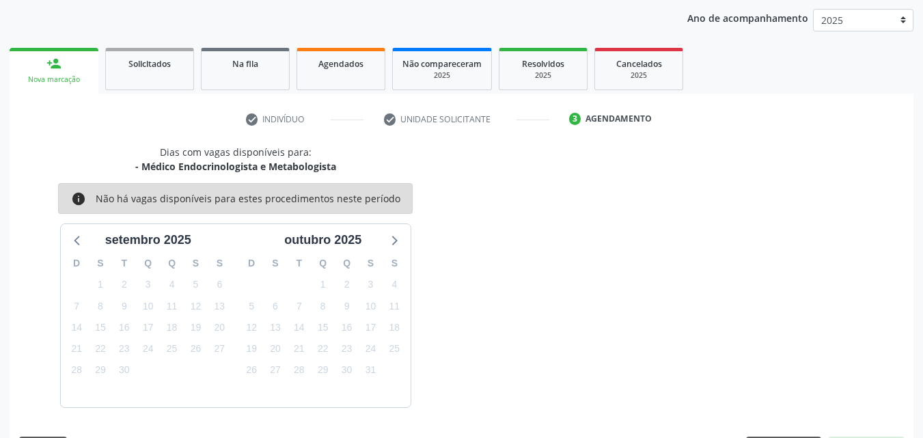
scroll to position [197, 0]
